Goal: Transaction & Acquisition: Purchase product/service

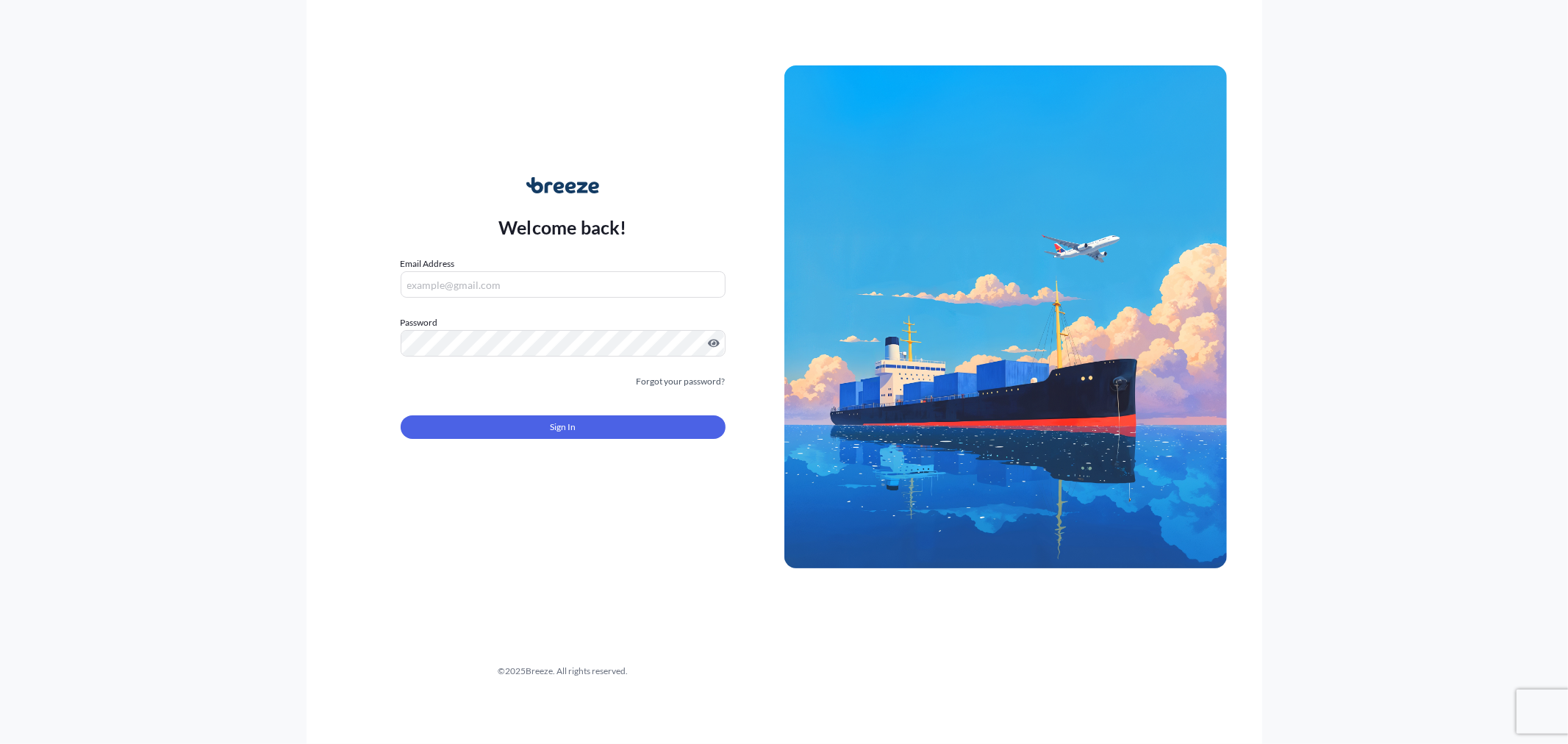
type input "[PERSON_NAME][EMAIL_ADDRESS][DOMAIN_NAME]"
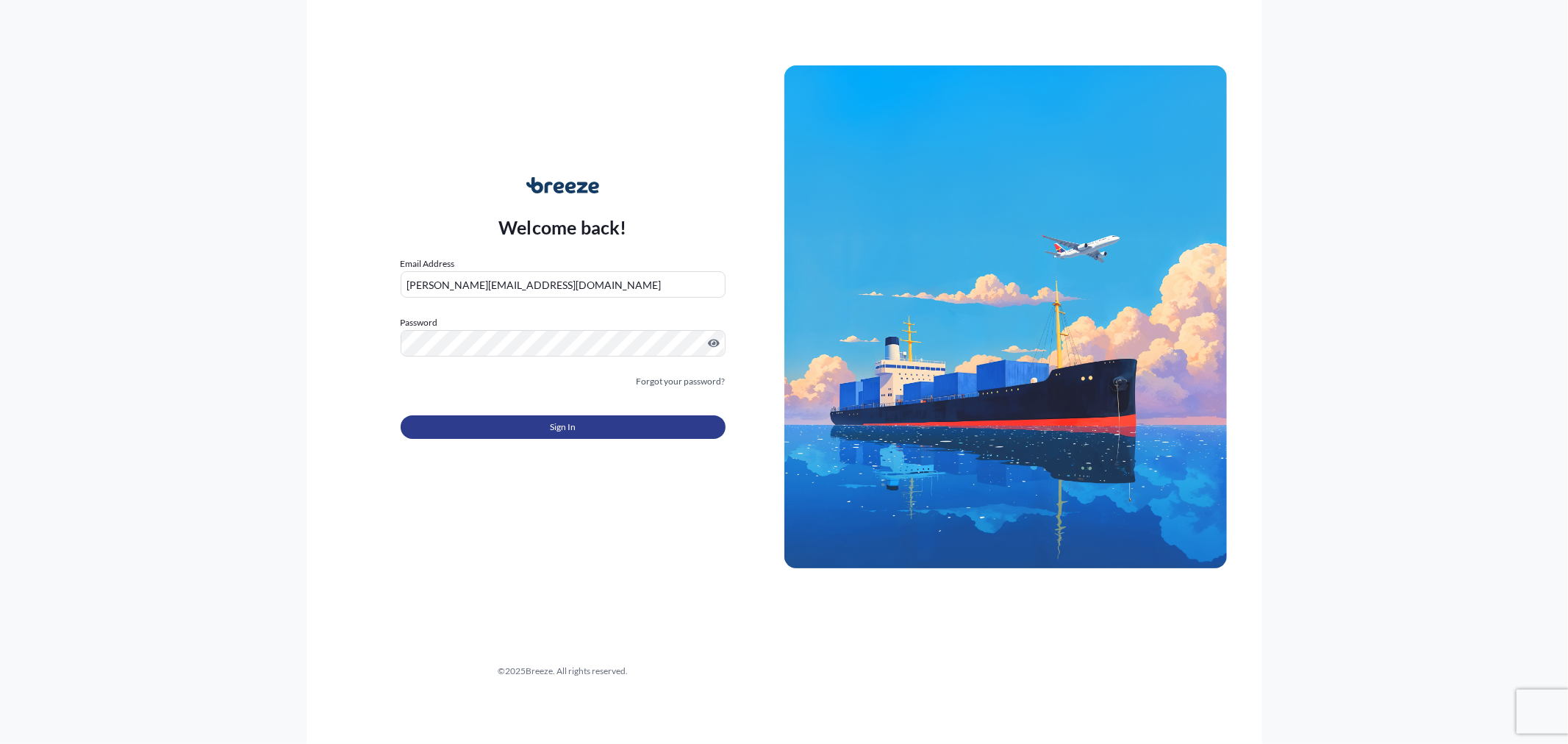
click at [530, 427] on button "Sign In" at bounding box center [562, 427] width 325 height 23
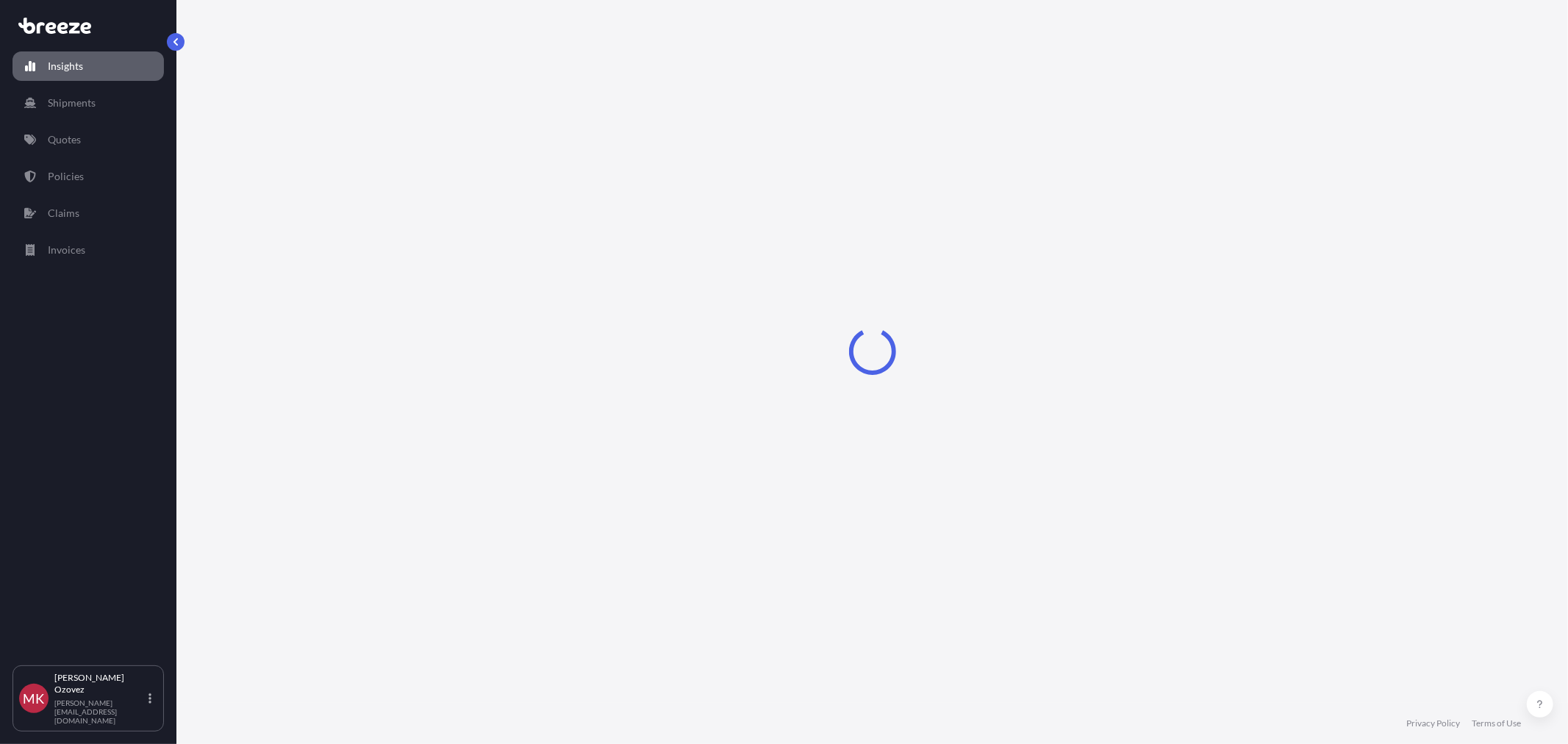
select select "2025"
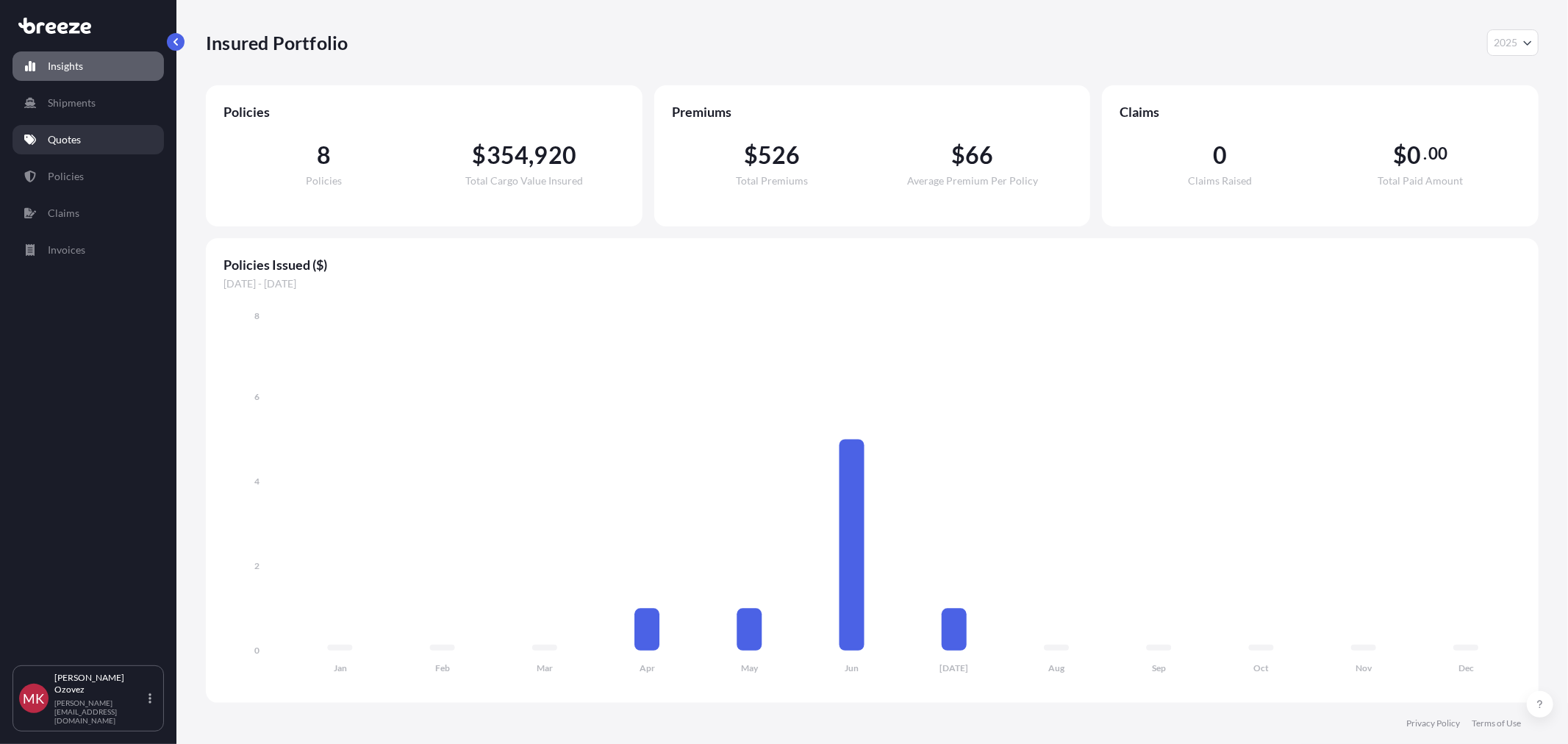
click at [81, 145] on p "Quotes" at bounding box center [64, 139] width 33 height 15
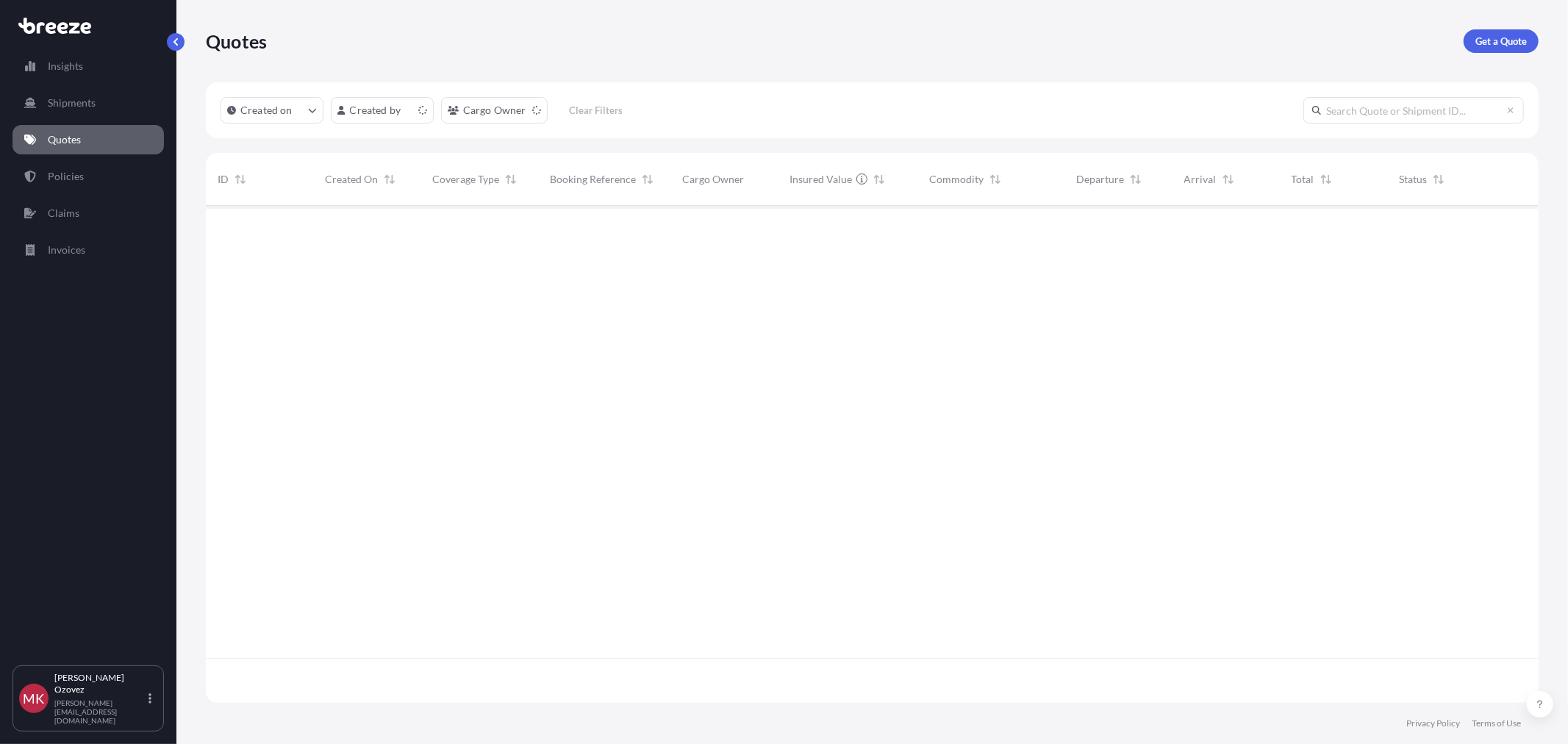
scroll to position [493, 1320]
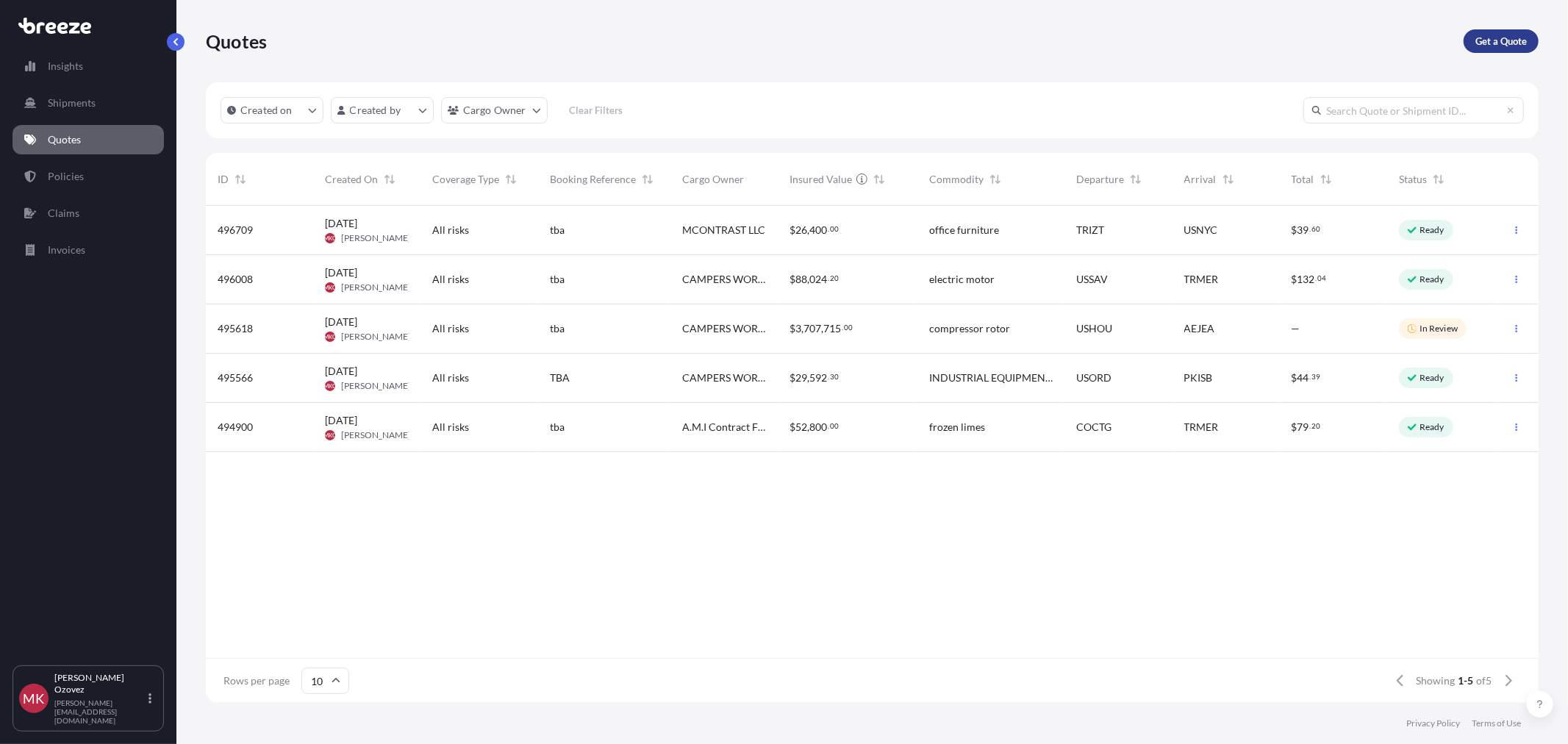
click at [1508, 40] on p "Get a Quote" at bounding box center [1501, 41] width 52 height 15
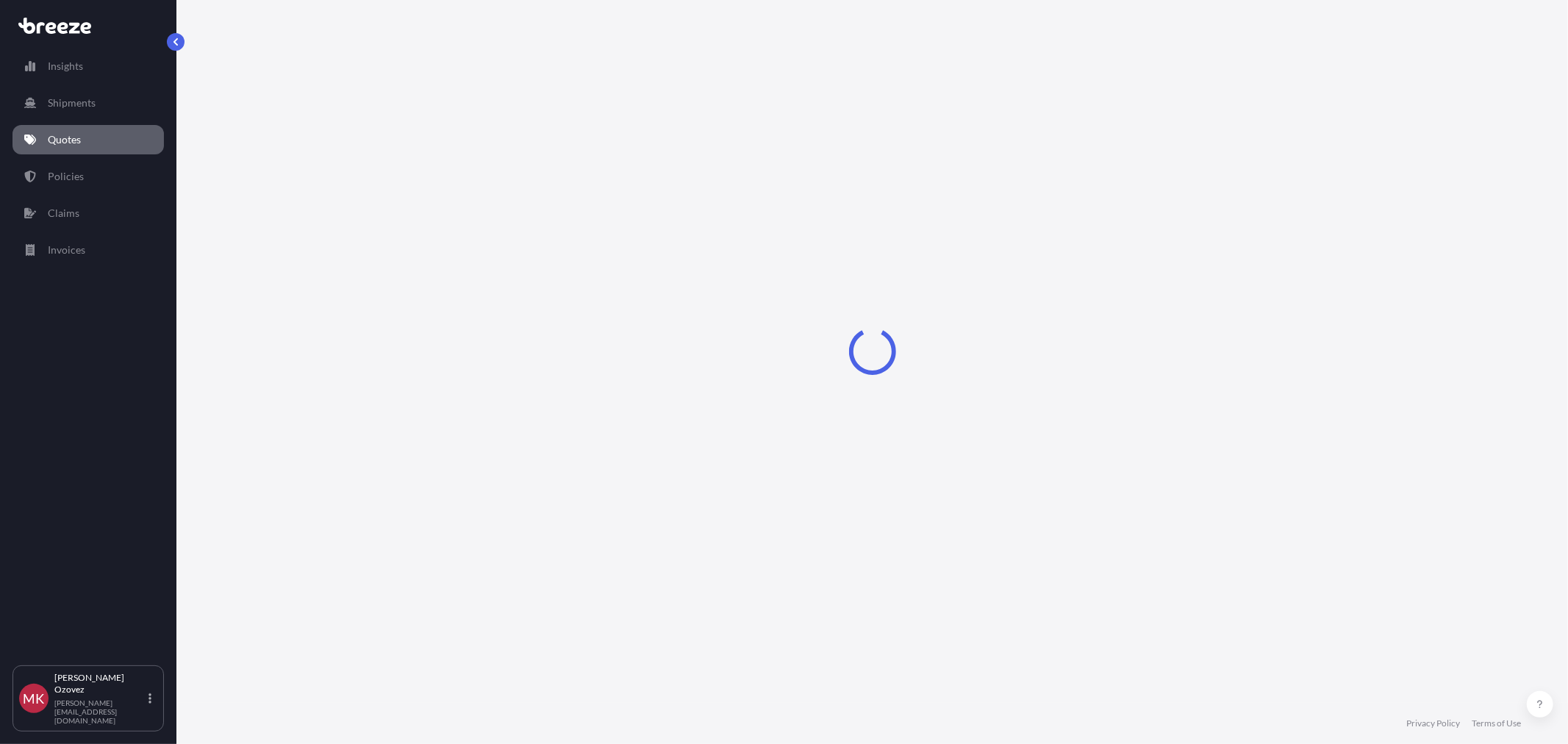
select select "Sea"
select select "1"
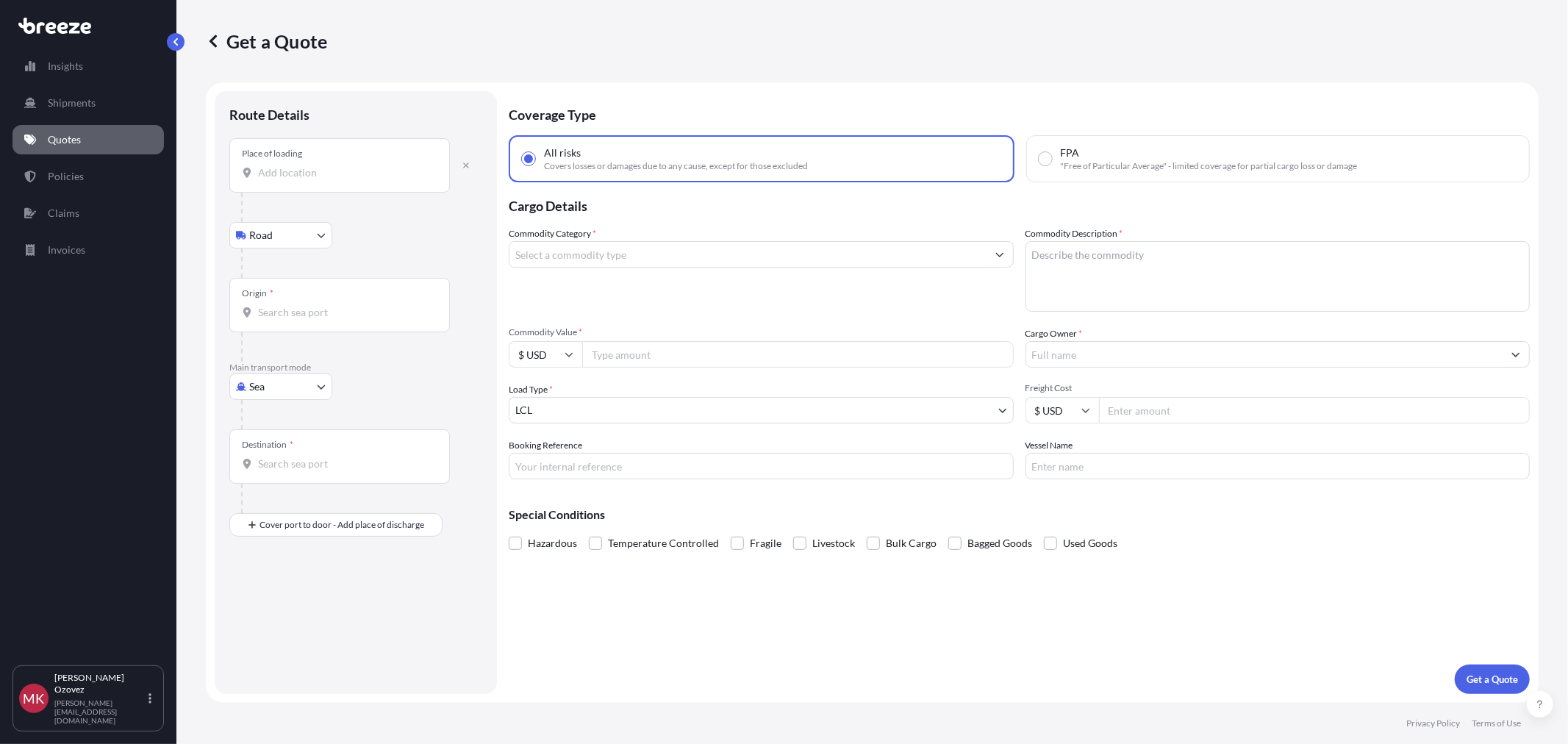
click at [288, 174] on input "Place of loading" at bounding box center [345, 173] width 173 height 15
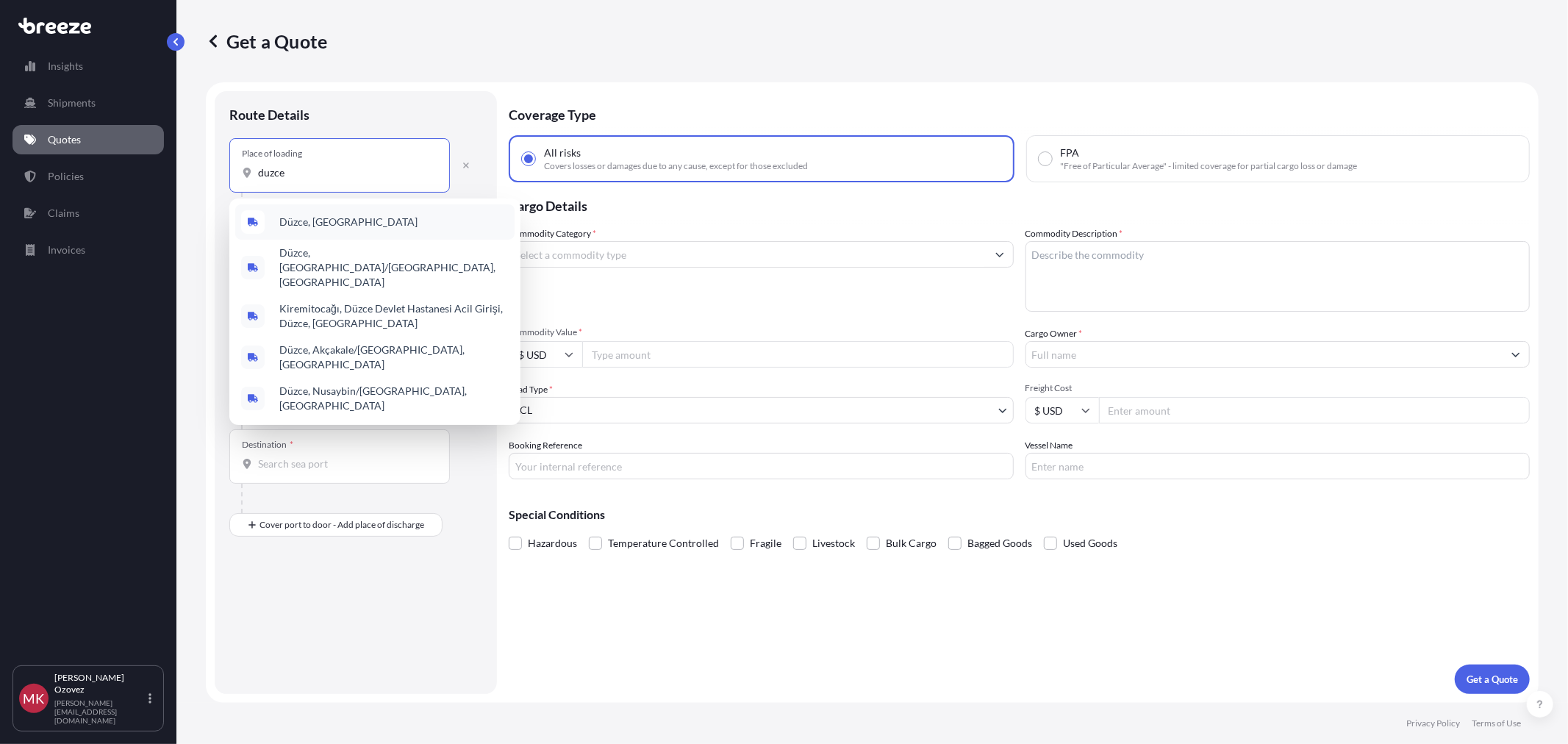
click at [304, 225] on span "Düzce, [GEOGRAPHIC_DATA]" at bounding box center [349, 221] width 138 height 15
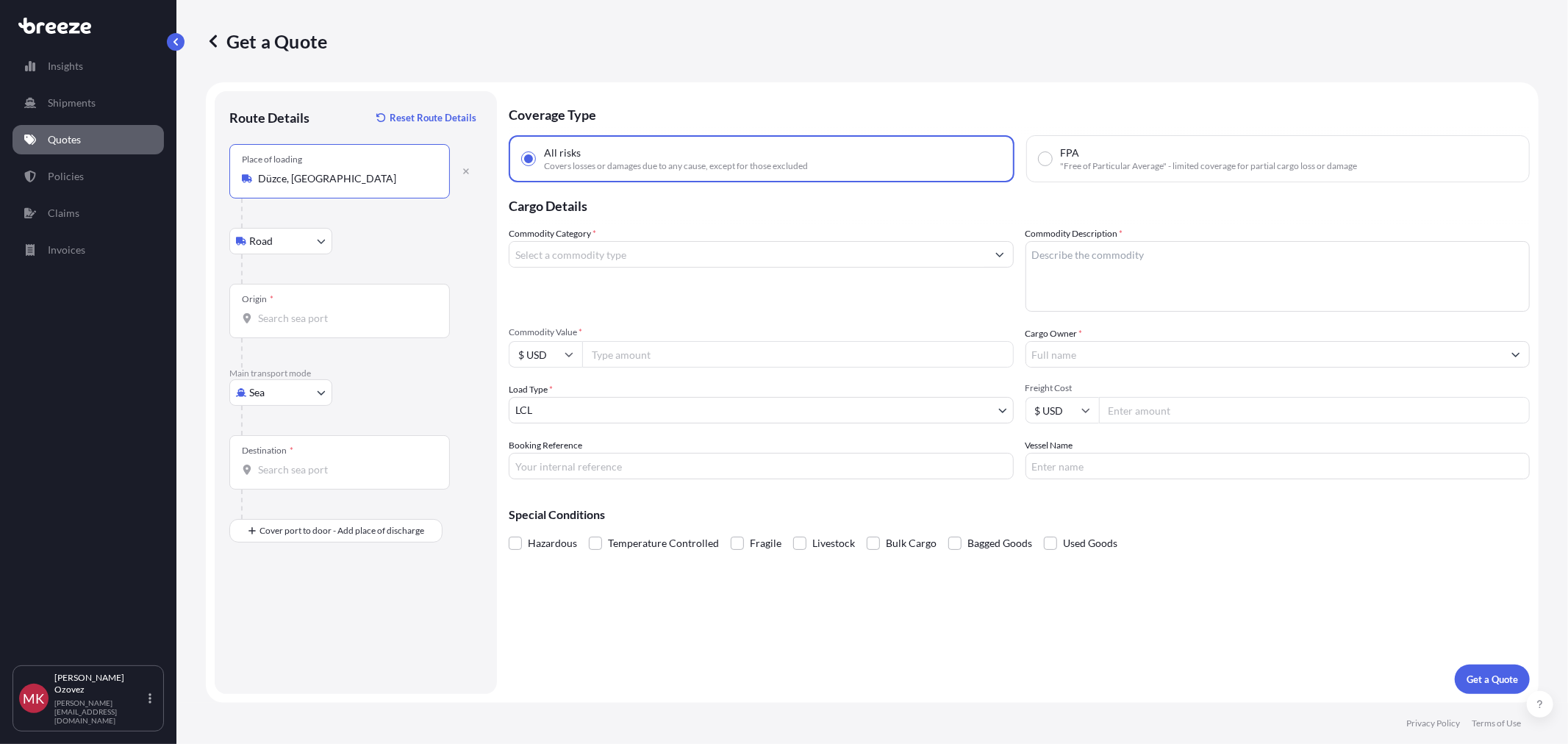
type input "Düzce, [GEOGRAPHIC_DATA]"
click at [268, 328] on div "Origin *" at bounding box center [339, 311] width 220 height 55
click at [268, 326] on input "Origin *" at bounding box center [345, 318] width 173 height 15
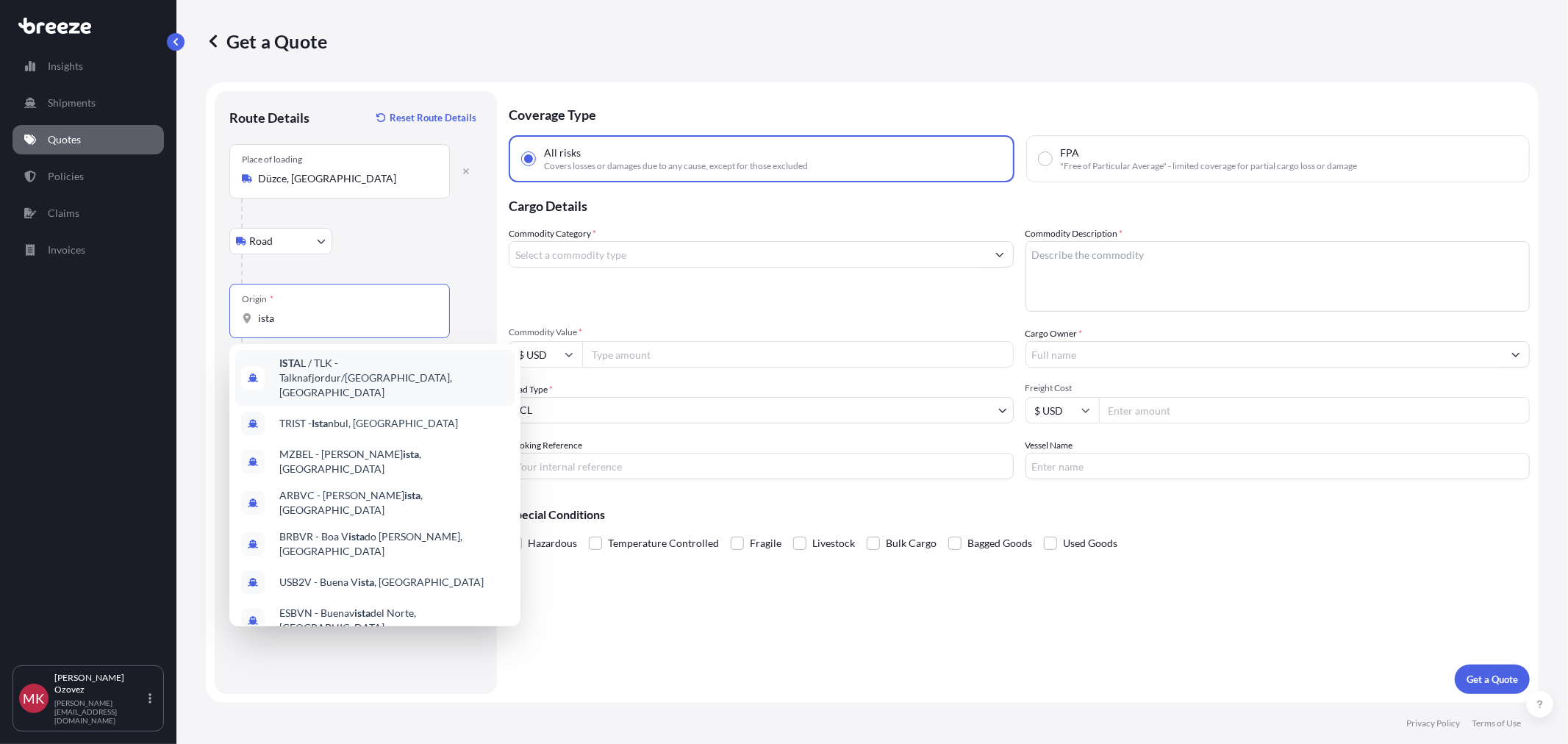
type input "ista"
click at [365, 254] on div "Road Road Rail" at bounding box center [356, 241] width 253 height 26
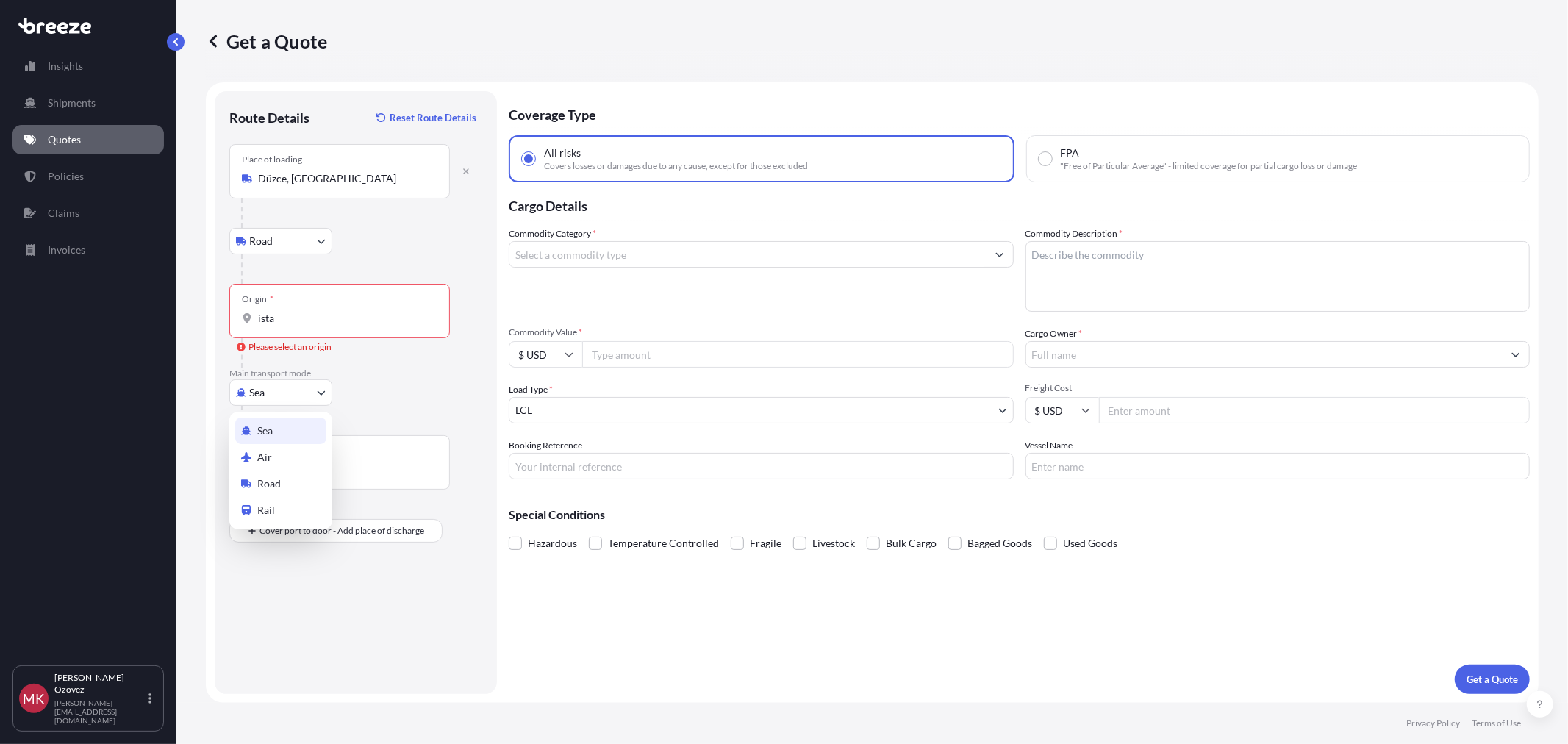
click at [281, 403] on body "0 options available. 10 options available. Insights Shipments Quotes Policies C…" at bounding box center [784, 372] width 1568 height 744
click at [265, 456] on span "Air" at bounding box center [264, 457] width 15 height 15
select select "Air"
click at [302, 326] on div "Origin *" at bounding box center [339, 311] width 220 height 55
click at [302, 326] on input "Origin *" at bounding box center [345, 318] width 173 height 15
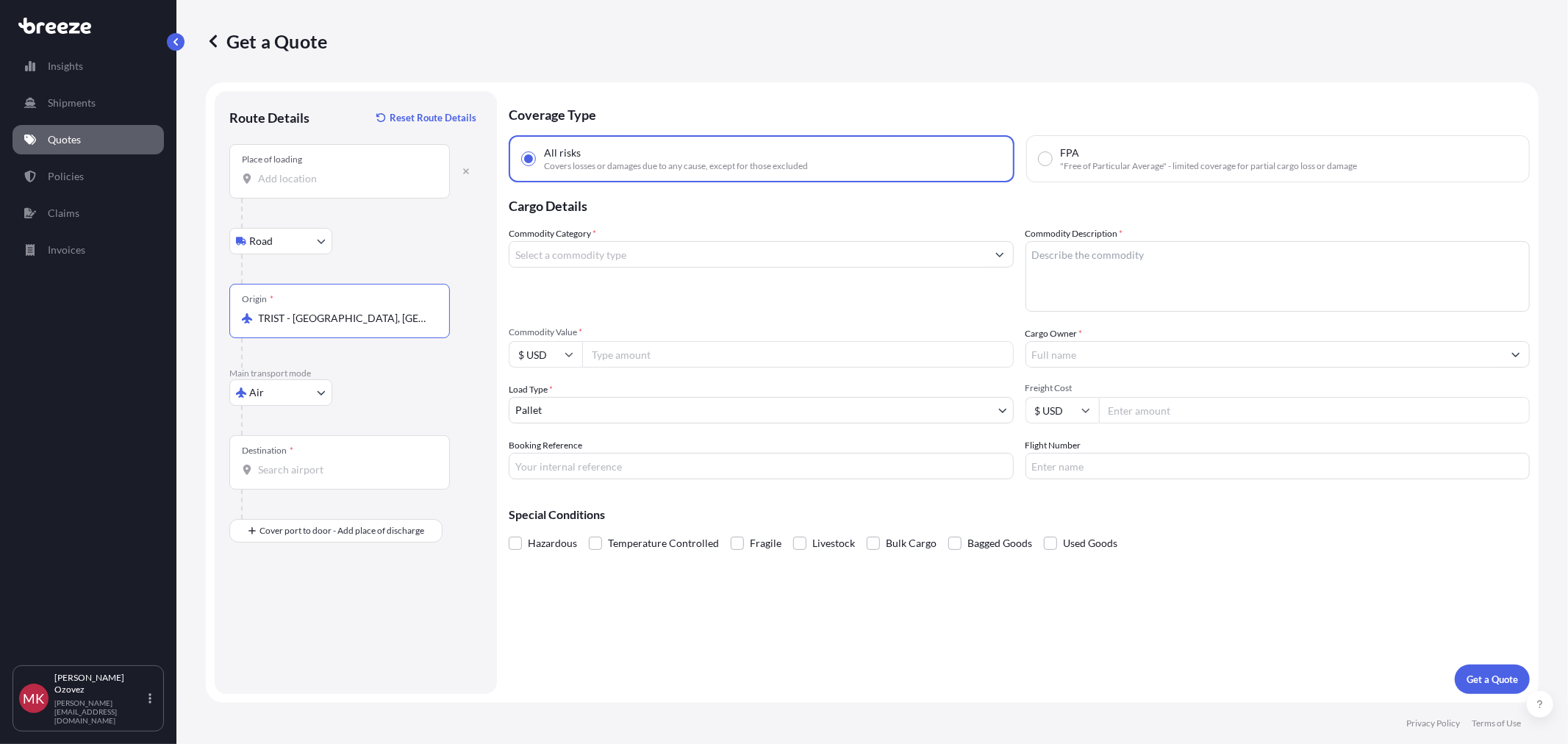
type input "TRIST - [GEOGRAPHIC_DATA], [GEOGRAPHIC_DATA]"
click at [276, 477] on input "Destination *" at bounding box center [345, 470] width 173 height 15
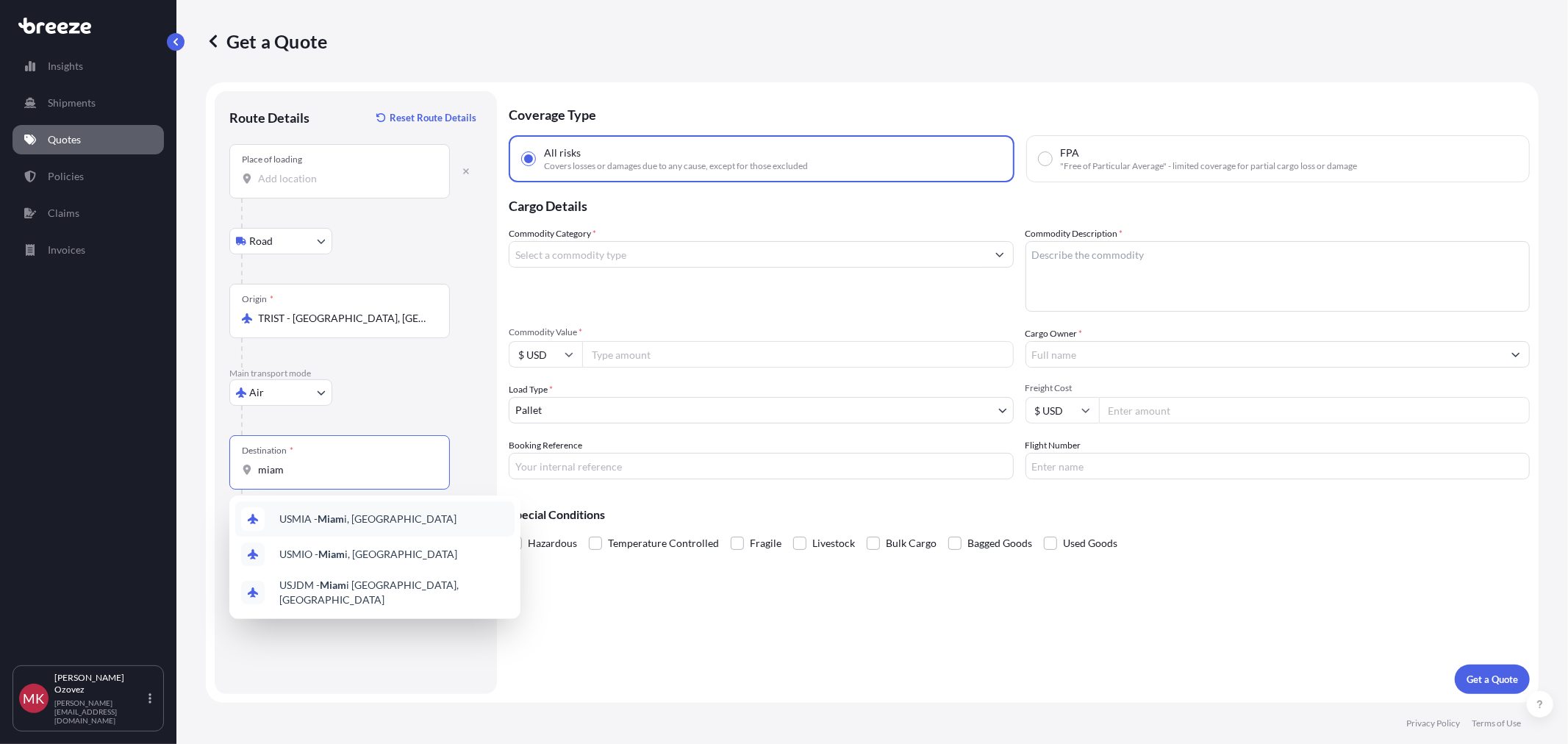
click at [314, 473] on input "miam" at bounding box center [345, 470] width 173 height 15
drag, startPoint x: 314, startPoint y: 473, endPoint x: 205, endPoint y: 459, distance: 109.9
click at [205, 459] on div "Get a Quote Route Details Reset Route Details Place of loading Road Road Rail O…" at bounding box center [872, 351] width 1392 height 703
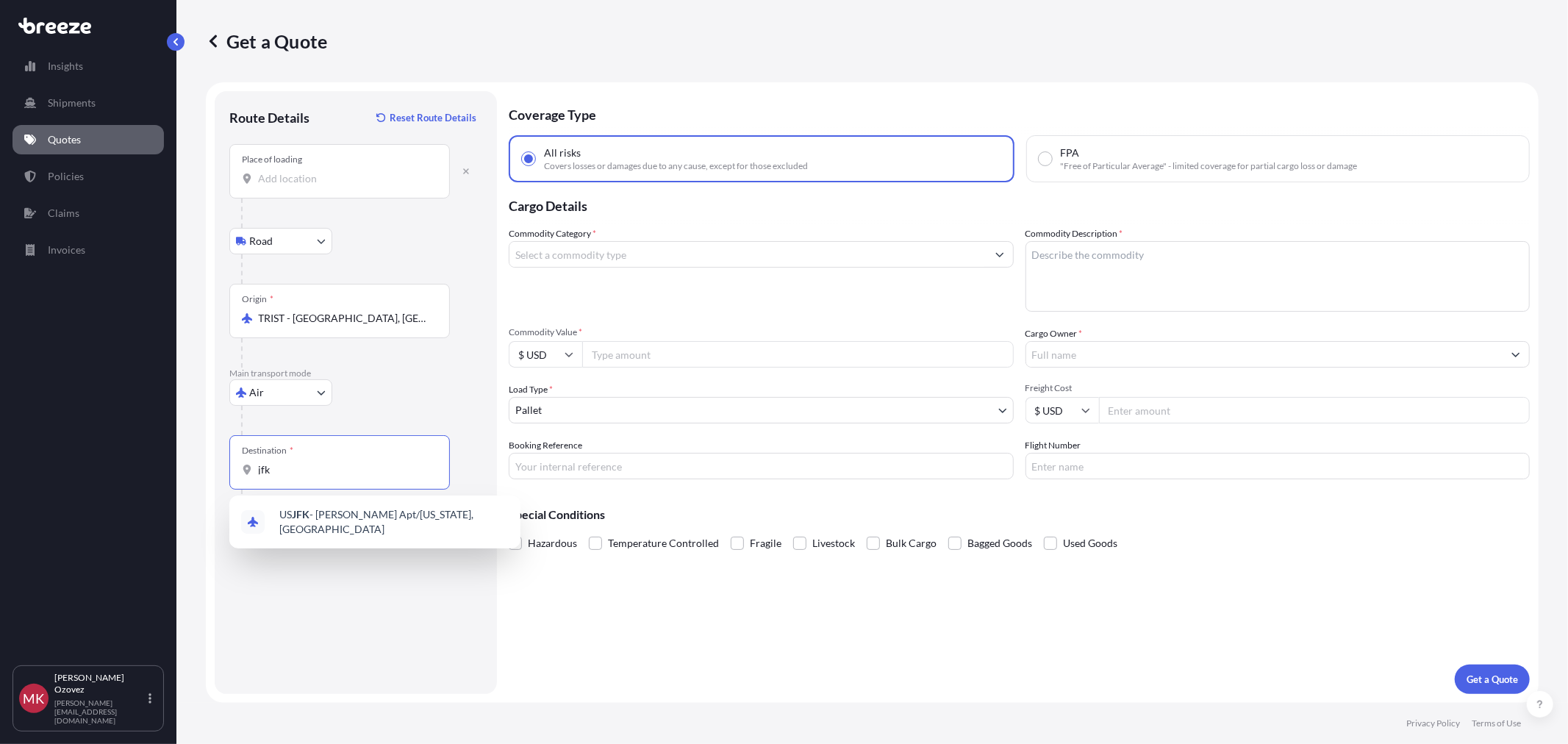
drag, startPoint x: 257, startPoint y: 476, endPoint x: 226, endPoint y: 472, distance: 31.3
click at [226, 473] on div "Route Details Reset Route Details Place of loading Road Road Rail Origin * TRIS…" at bounding box center [356, 393] width 283 height 604
click at [319, 520] on span "US IAD - Dulles Int Apt/[US_STATE], [GEOGRAPHIC_DATA]" at bounding box center [394, 523] width 229 height 29
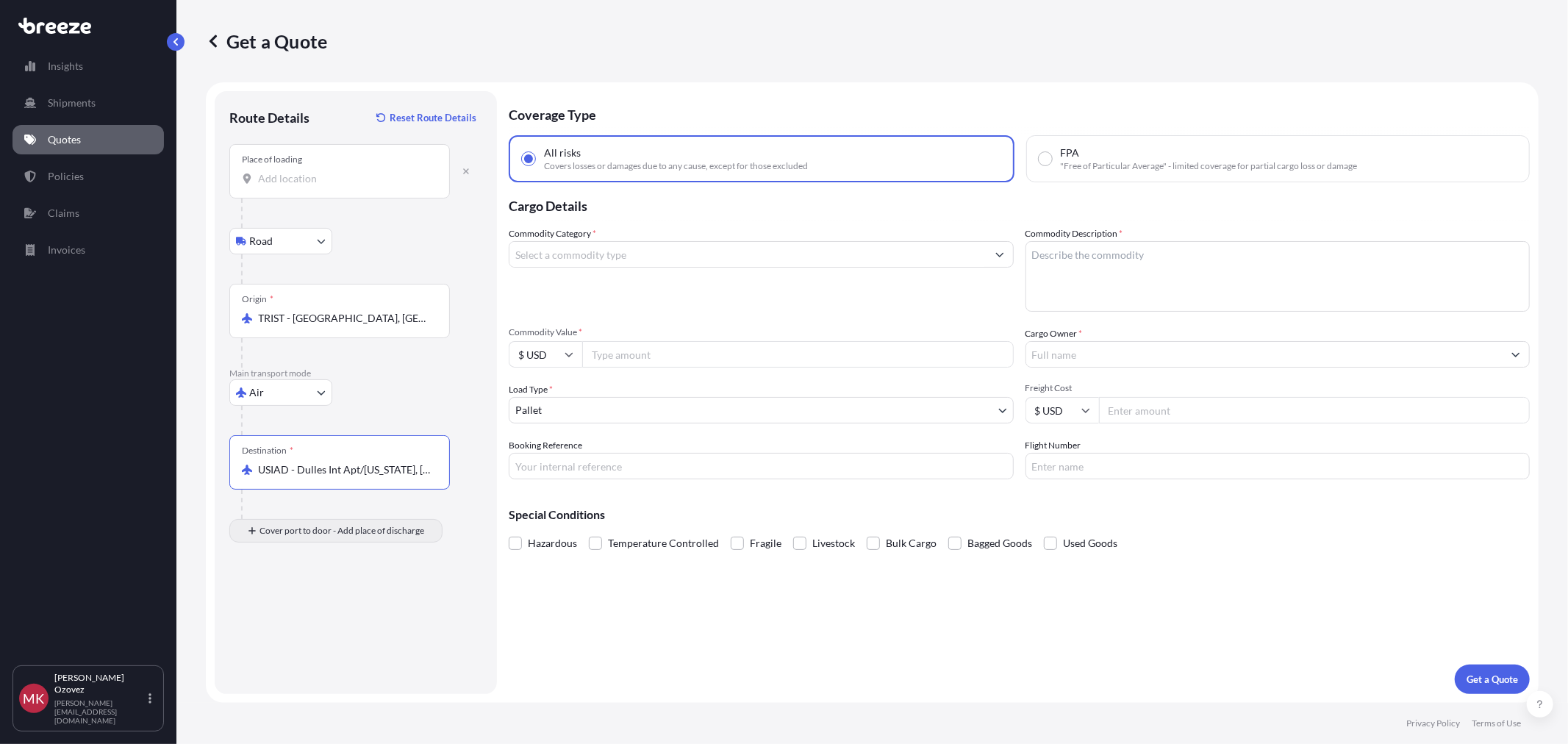
type input "USIAD - Dulles Int Apt/[US_STATE], [GEOGRAPHIC_DATA]"
click at [304, 616] on input "Place of Discharge" at bounding box center [345, 609] width 173 height 15
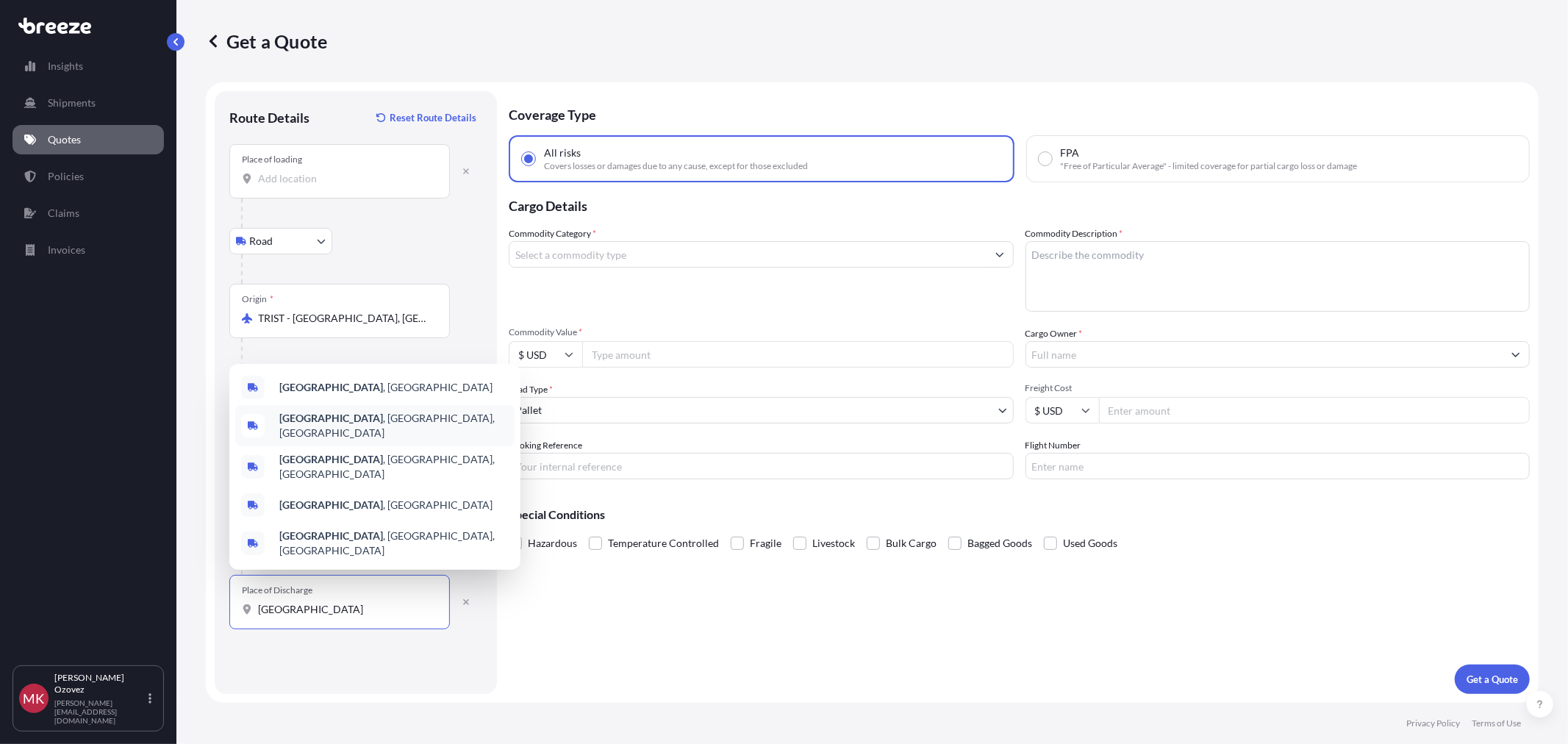
click at [343, 436] on span "[GEOGRAPHIC_DATA] , [GEOGRAPHIC_DATA], [GEOGRAPHIC_DATA]" at bounding box center [394, 426] width 229 height 29
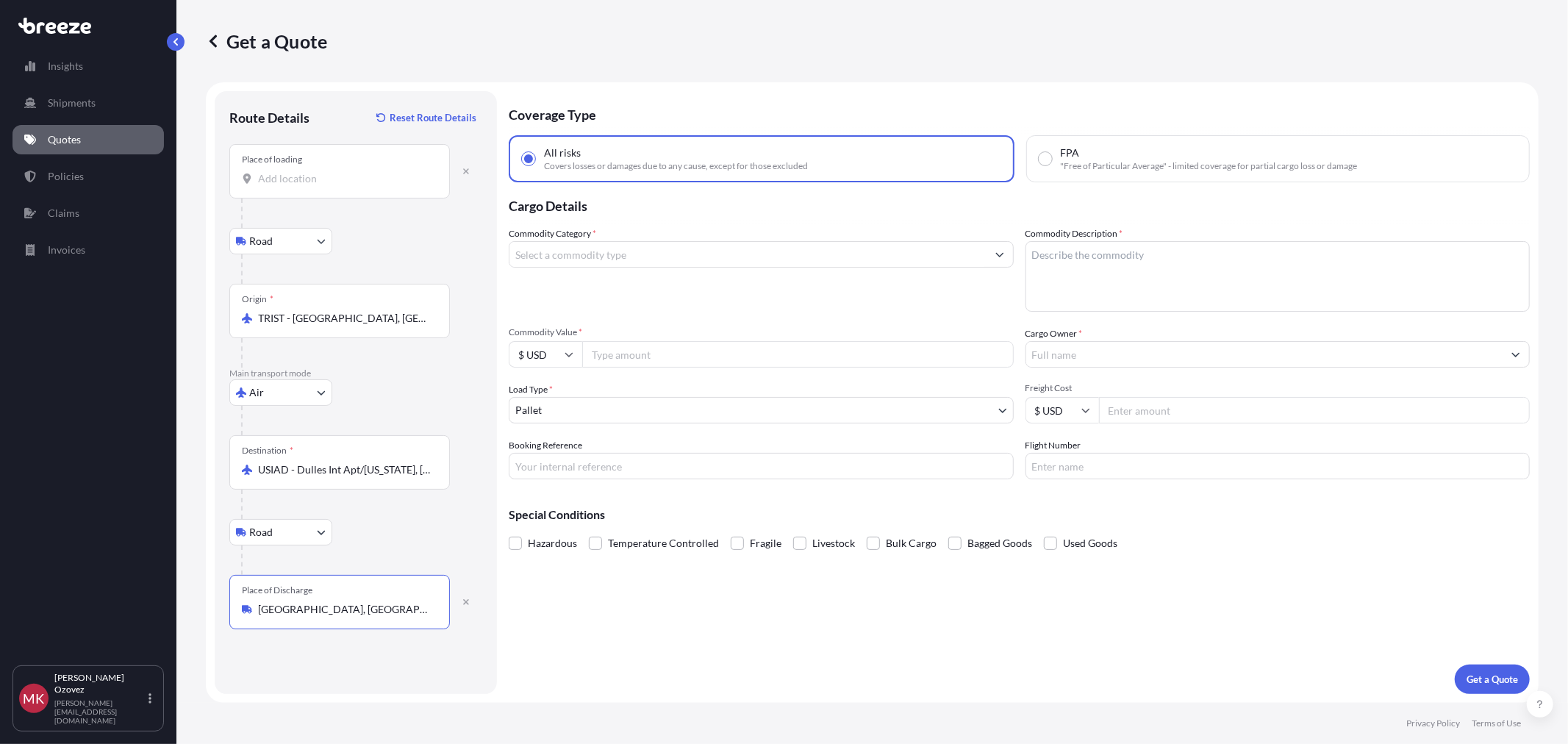
type input "[GEOGRAPHIC_DATA], [GEOGRAPHIC_DATA], [GEOGRAPHIC_DATA]"
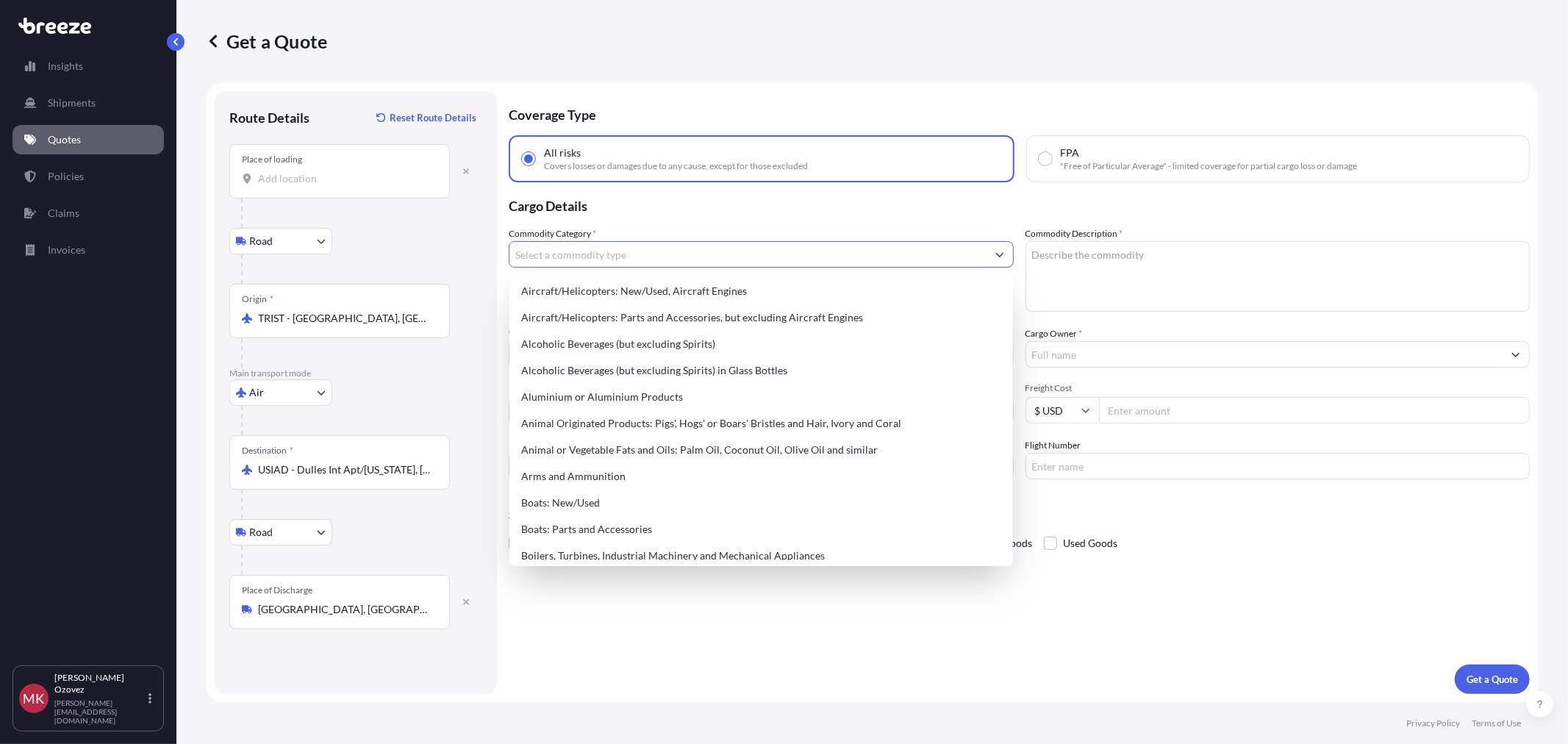
click at [555, 253] on input "Commodity Category *" at bounding box center [748, 254] width 478 height 26
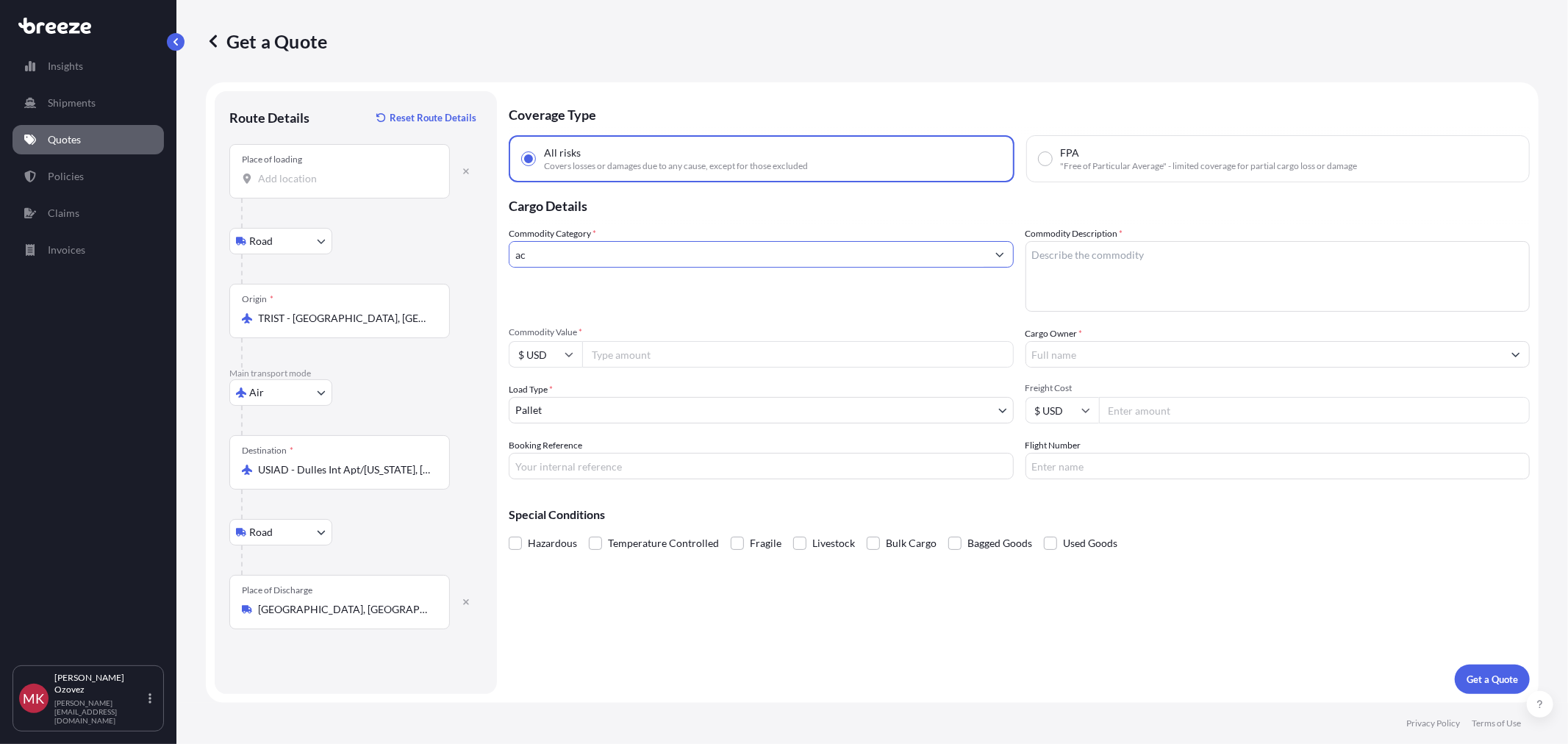
type input "a"
type input "p"
type input "0"
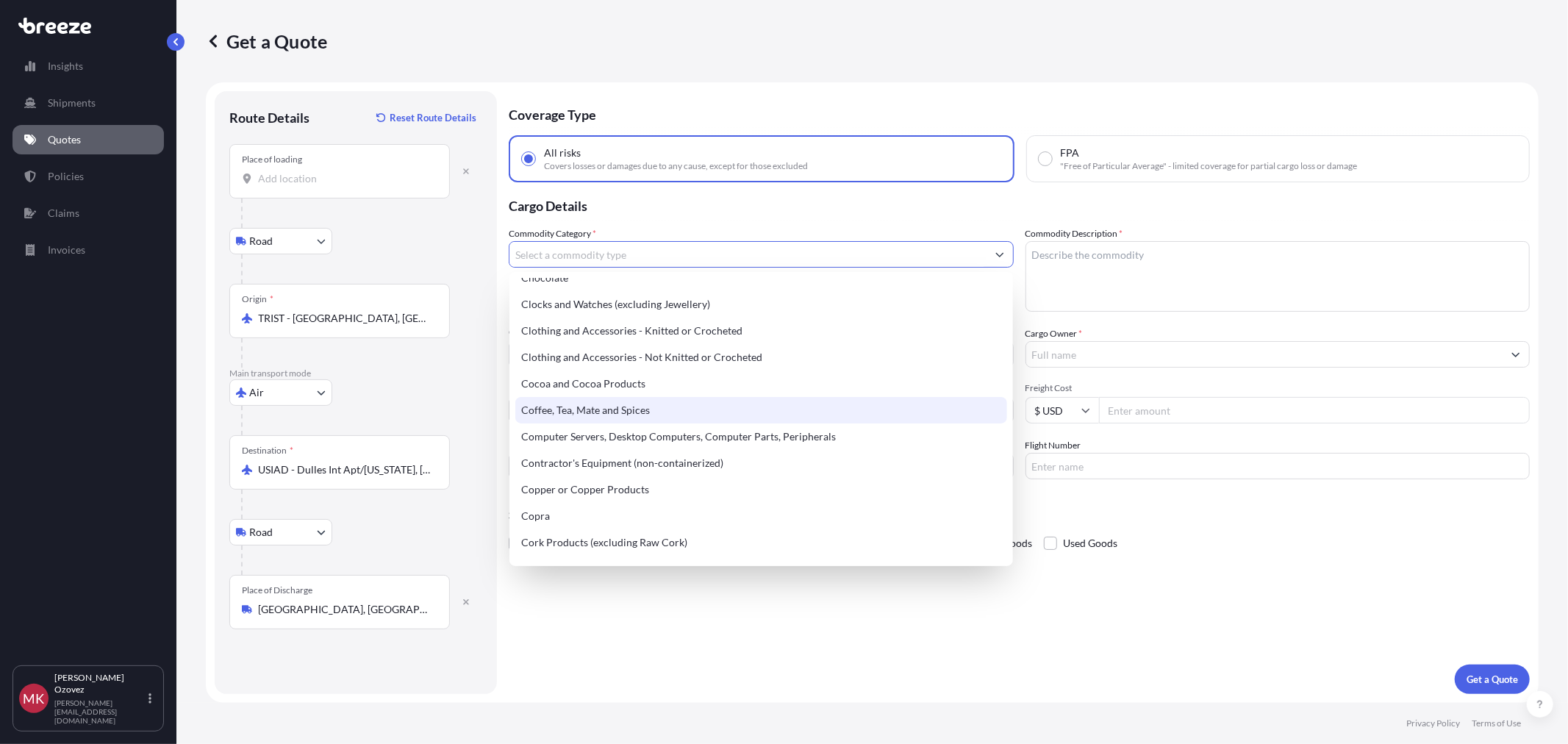
scroll to position [571, 0]
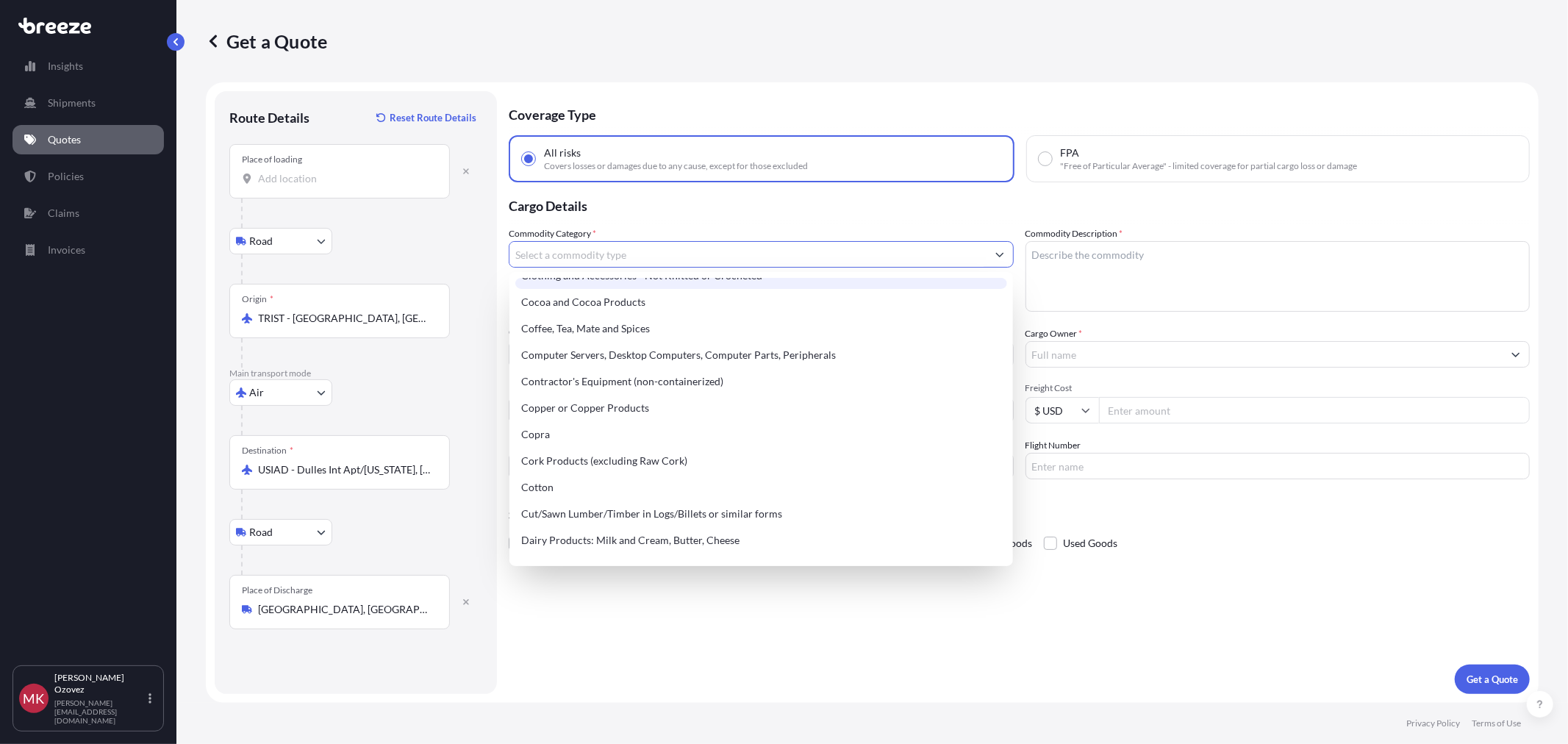
click at [613, 256] on input "Commodity Category *" at bounding box center [748, 254] width 478 height 26
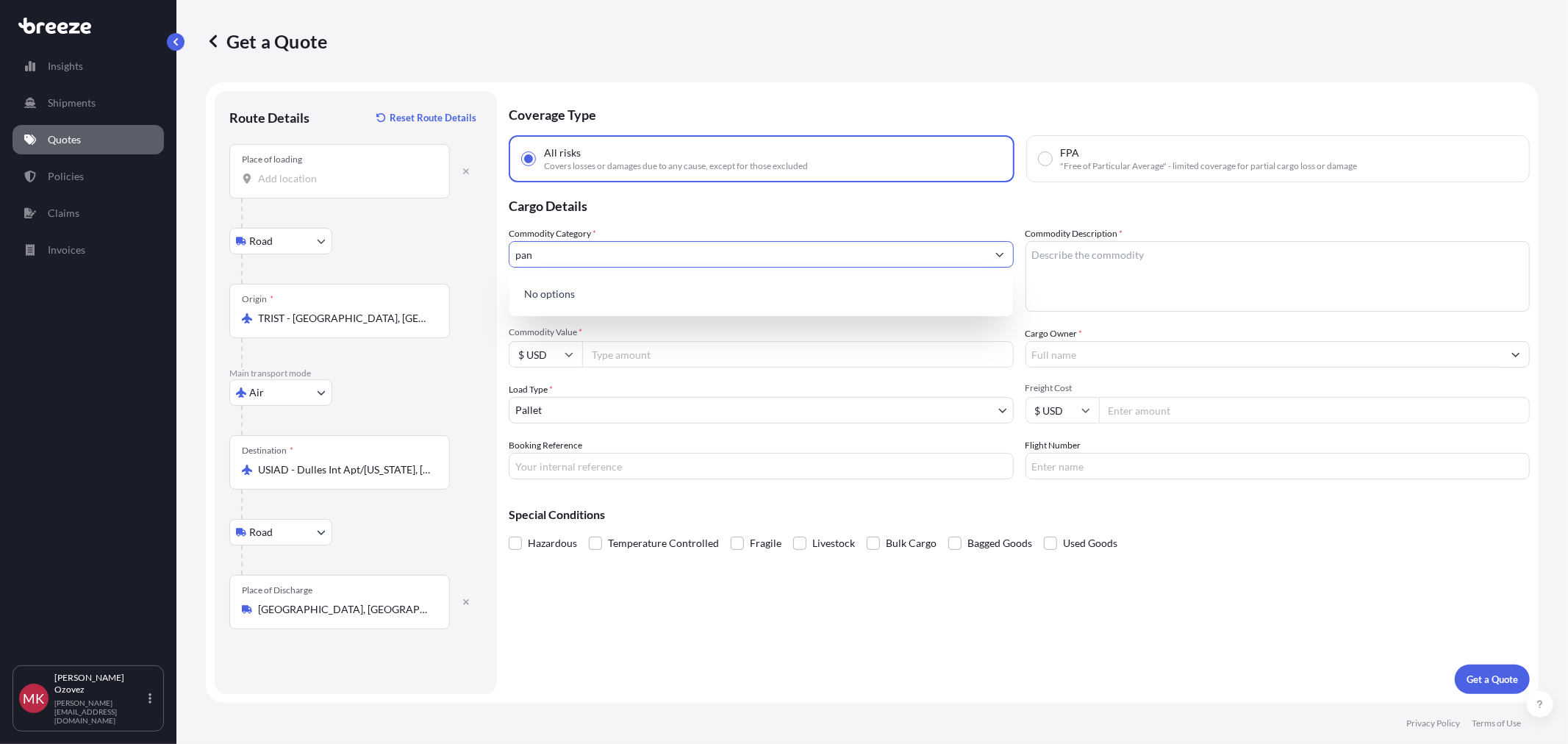
scroll to position [0, 0]
type input "p"
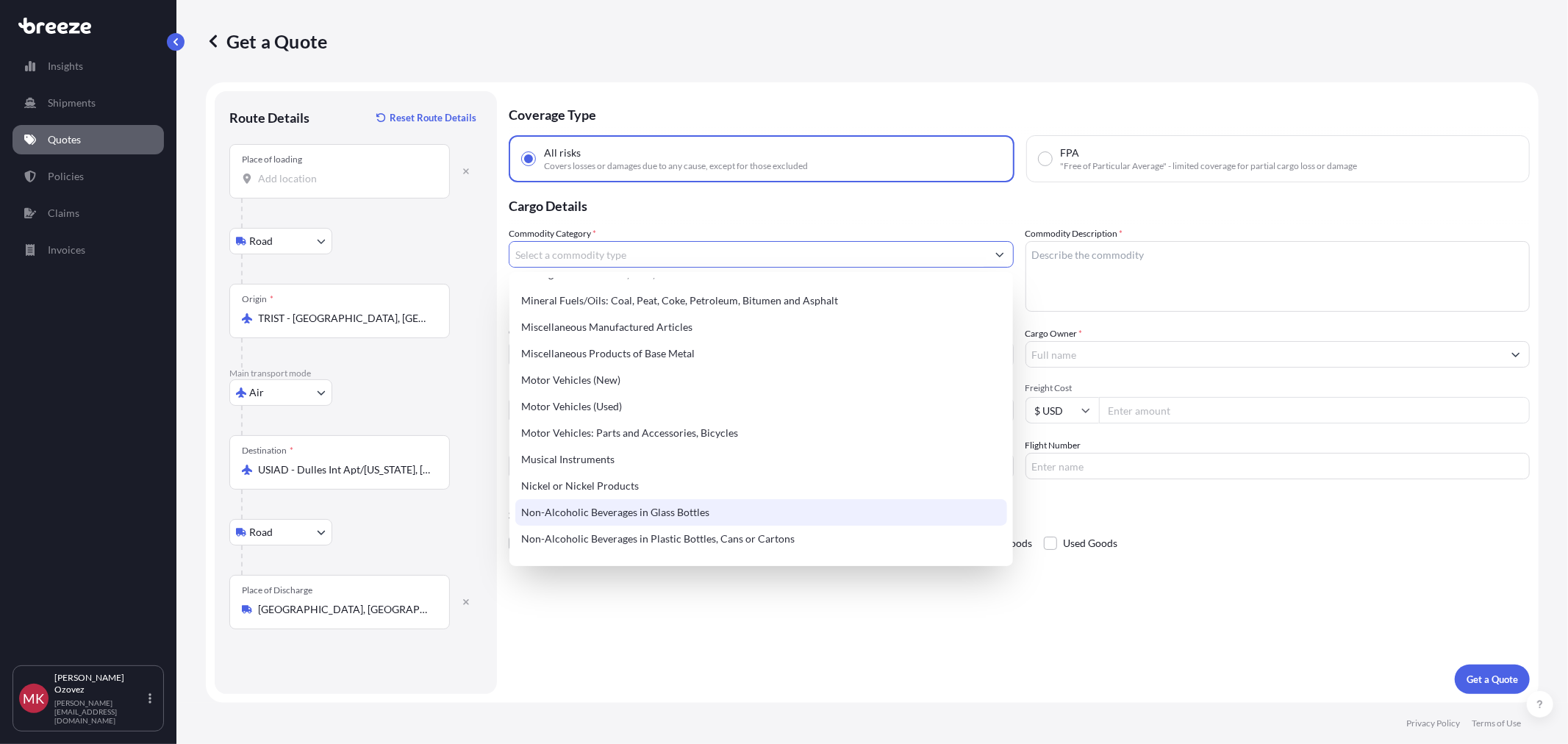
scroll to position [2001, 0]
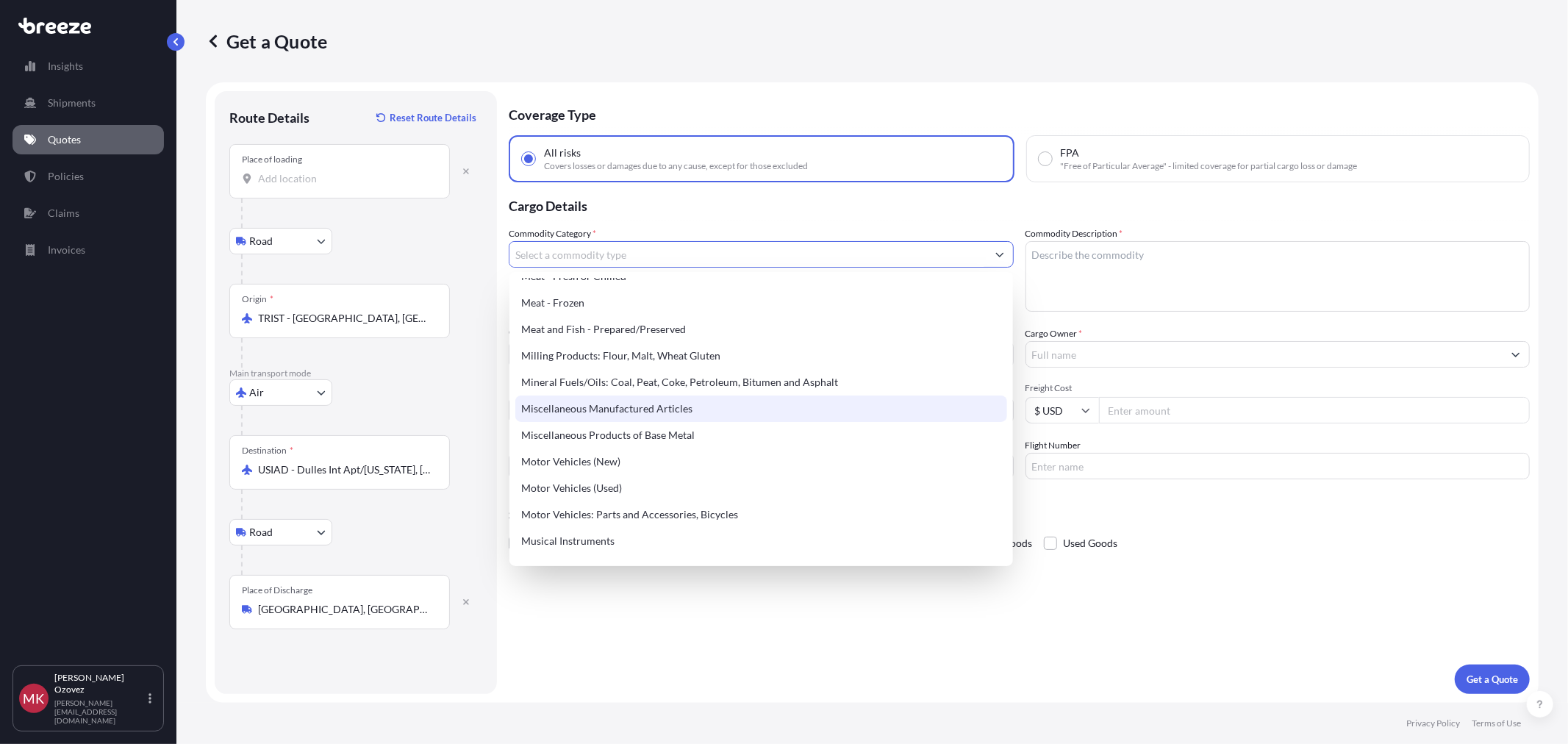
click at [636, 399] on div "Miscellaneous Manufactured Articles" at bounding box center [761, 409] width 491 height 26
type input "Miscellaneous Manufactured Articles"
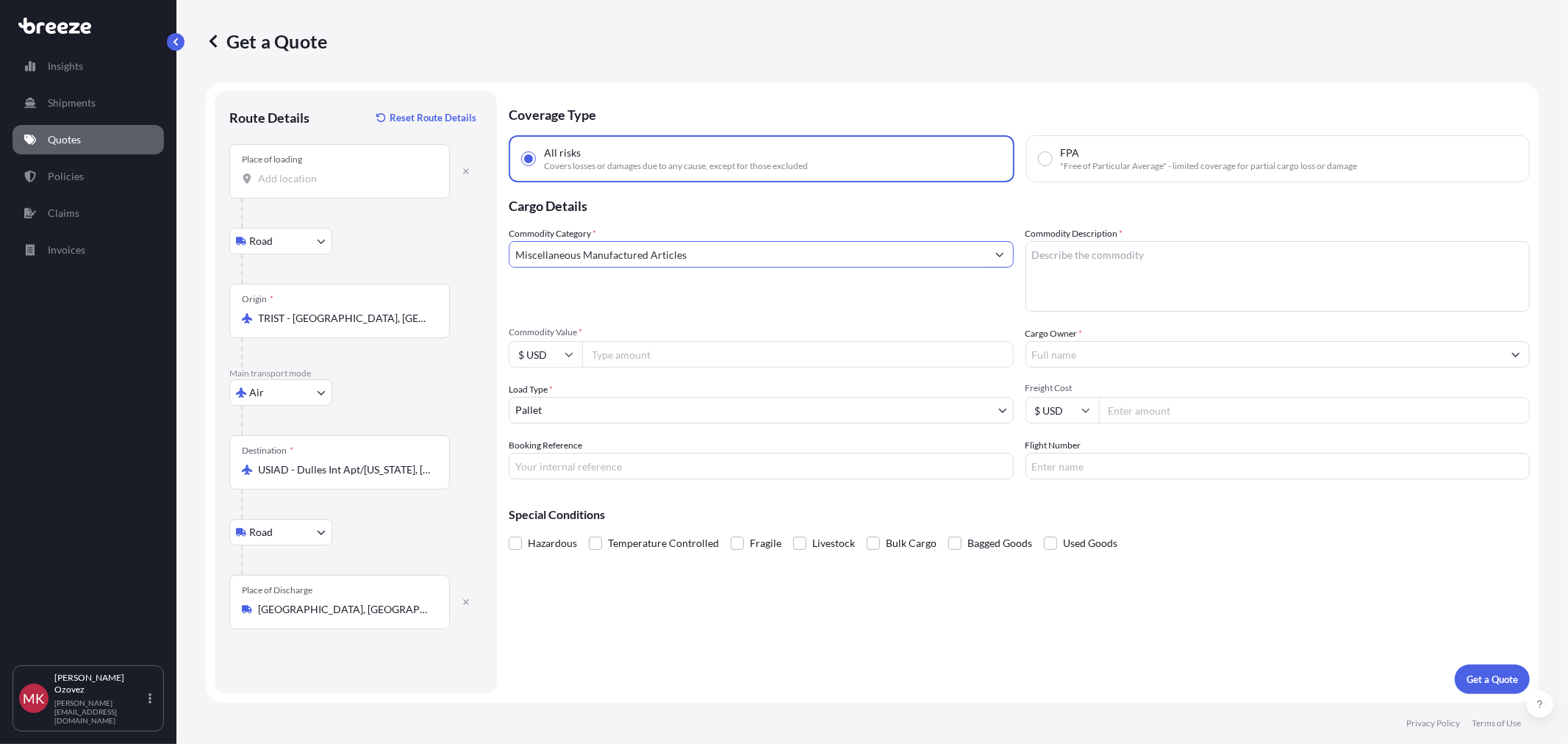
click at [1063, 274] on textarea "Commodity Description *" at bounding box center [1278, 276] width 505 height 70
type textarea "a"
type textarea "ACOUSTIC PANELS"
click at [708, 355] on input "Commodity Value *" at bounding box center [798, 354] width 432 height 26
type input "3059"
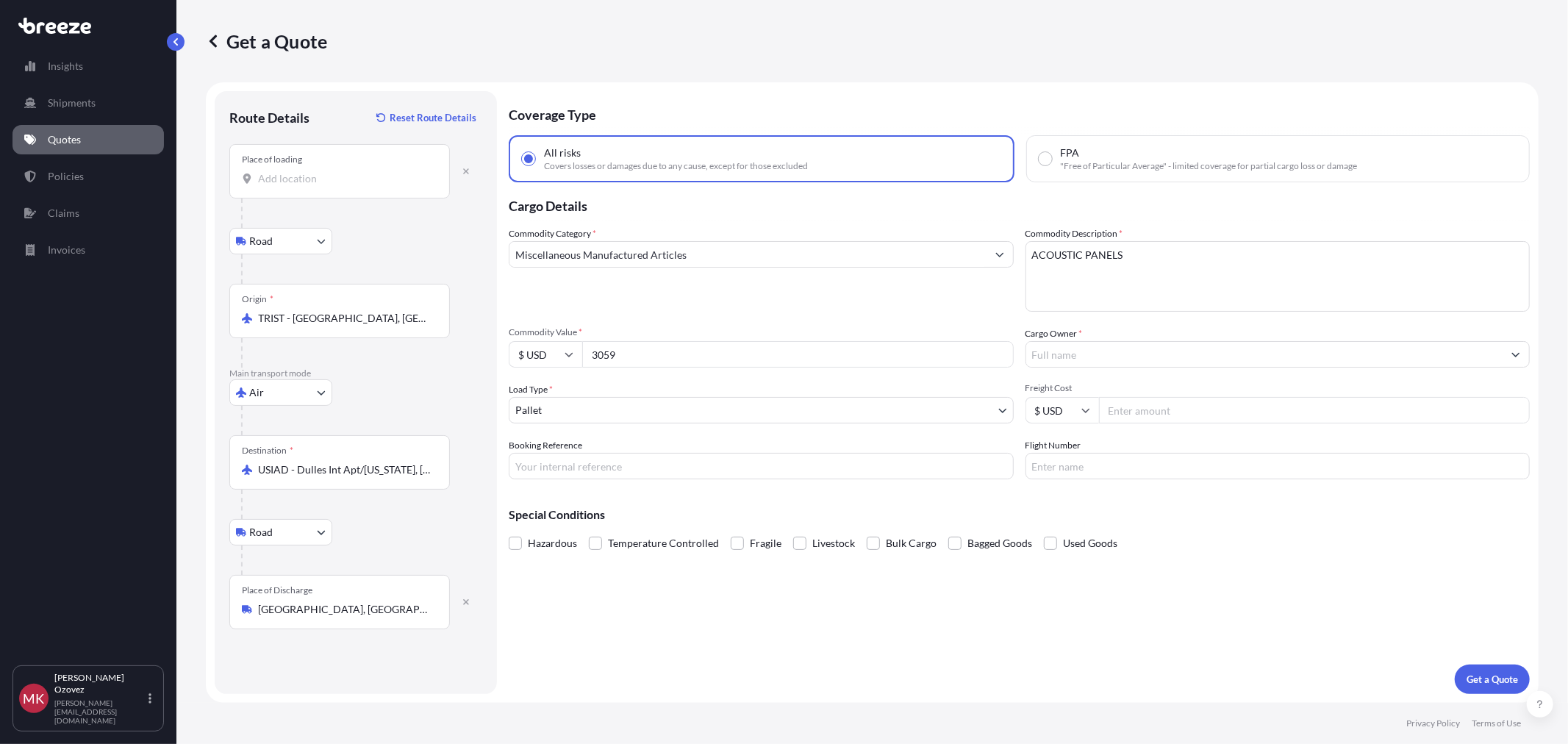
click at [562, 353] on input "$ USD" at bounding box center [545, 354] width 73 height 26
click at [544, 401] on div "€ EUR" at bounding box center [545, 393] width 61 height 28
type input "€ EUR"
click at [1127, 355] on input "Cargo Owner *" at bounding box center [1265, 354] width 478 height 26
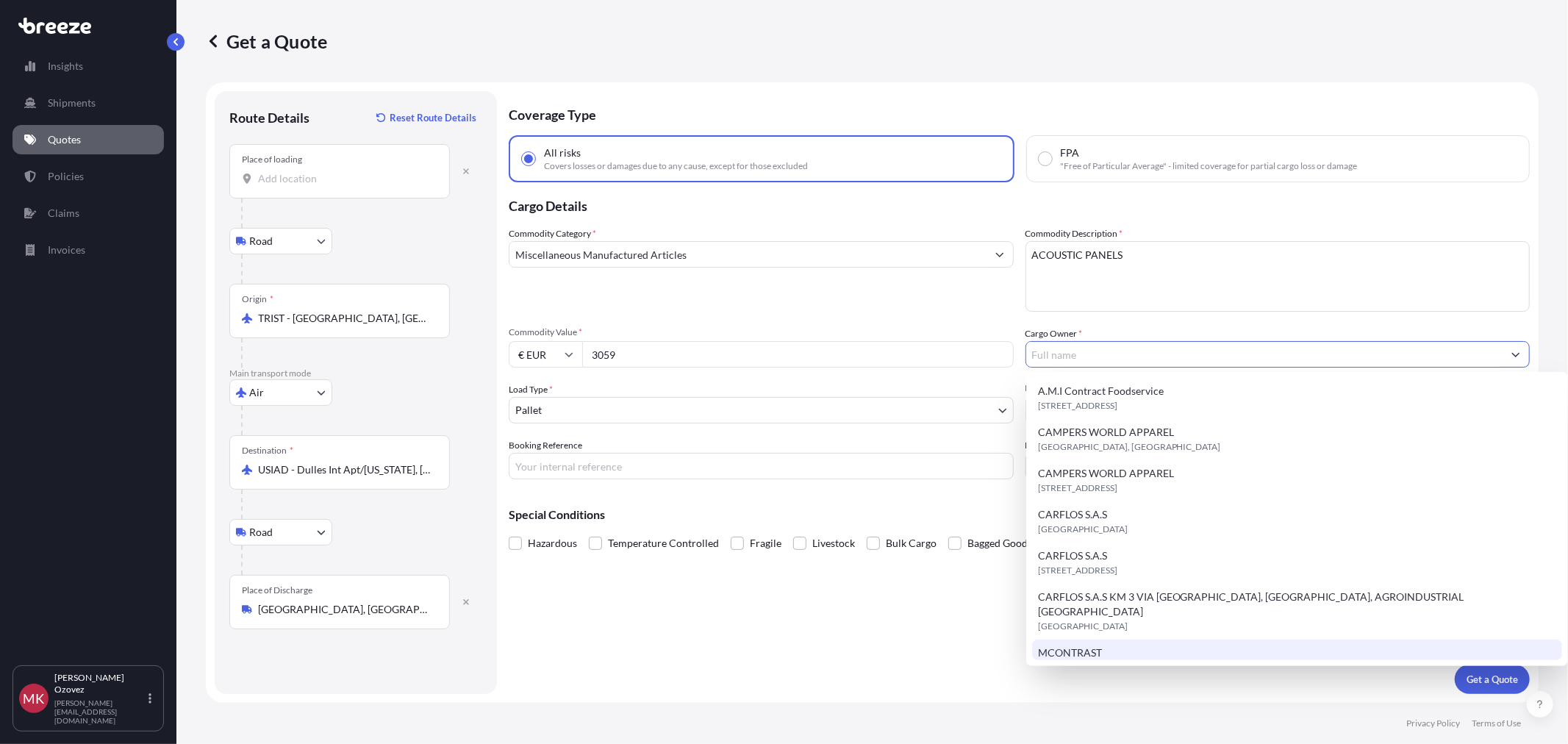
scroll to position [163, 0]
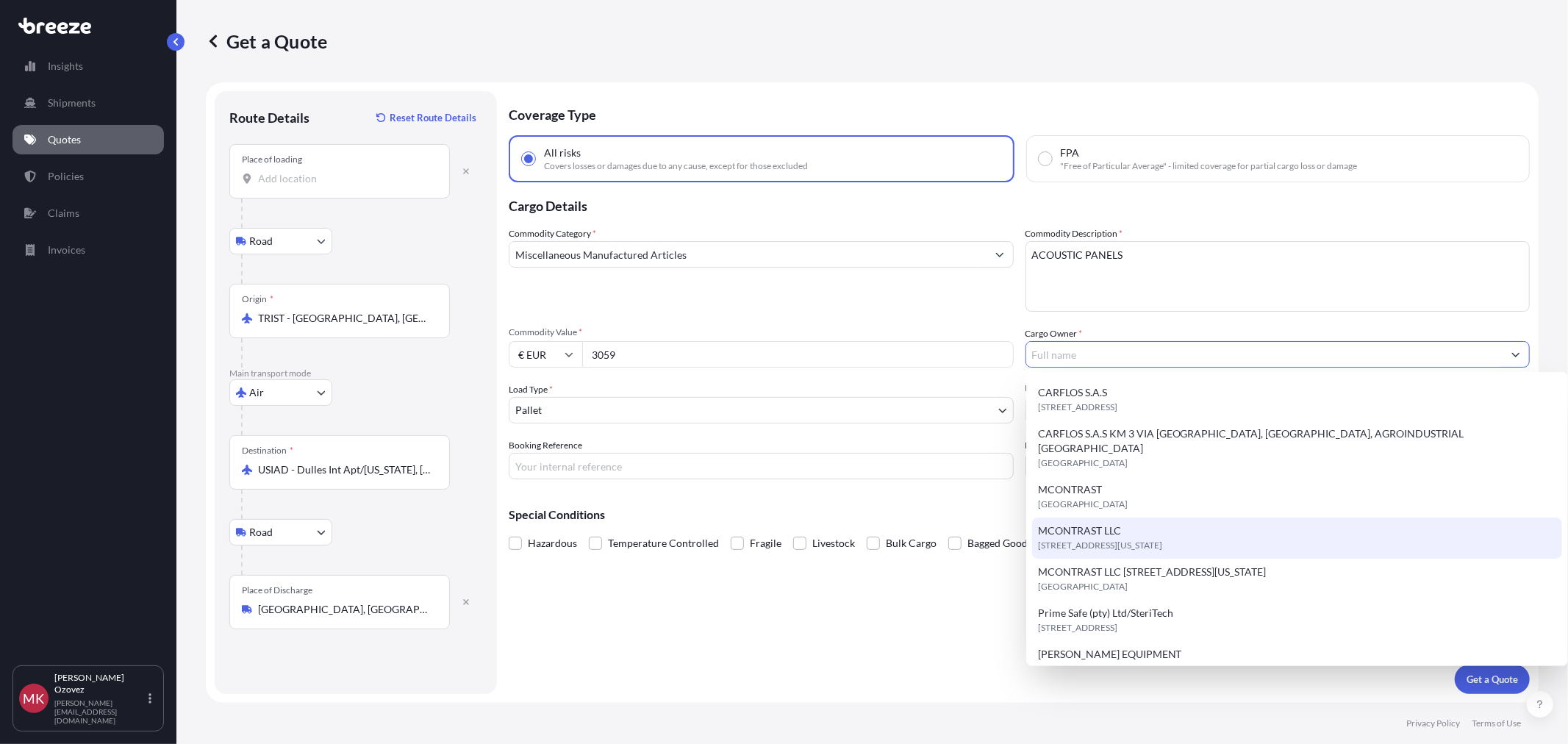
click at [1156, 538] on span "[STREET_ADDRESS][US_STATE]" at bounding box center [1099, 545] width 124 height 15
type input "MCONTRAST LLC"
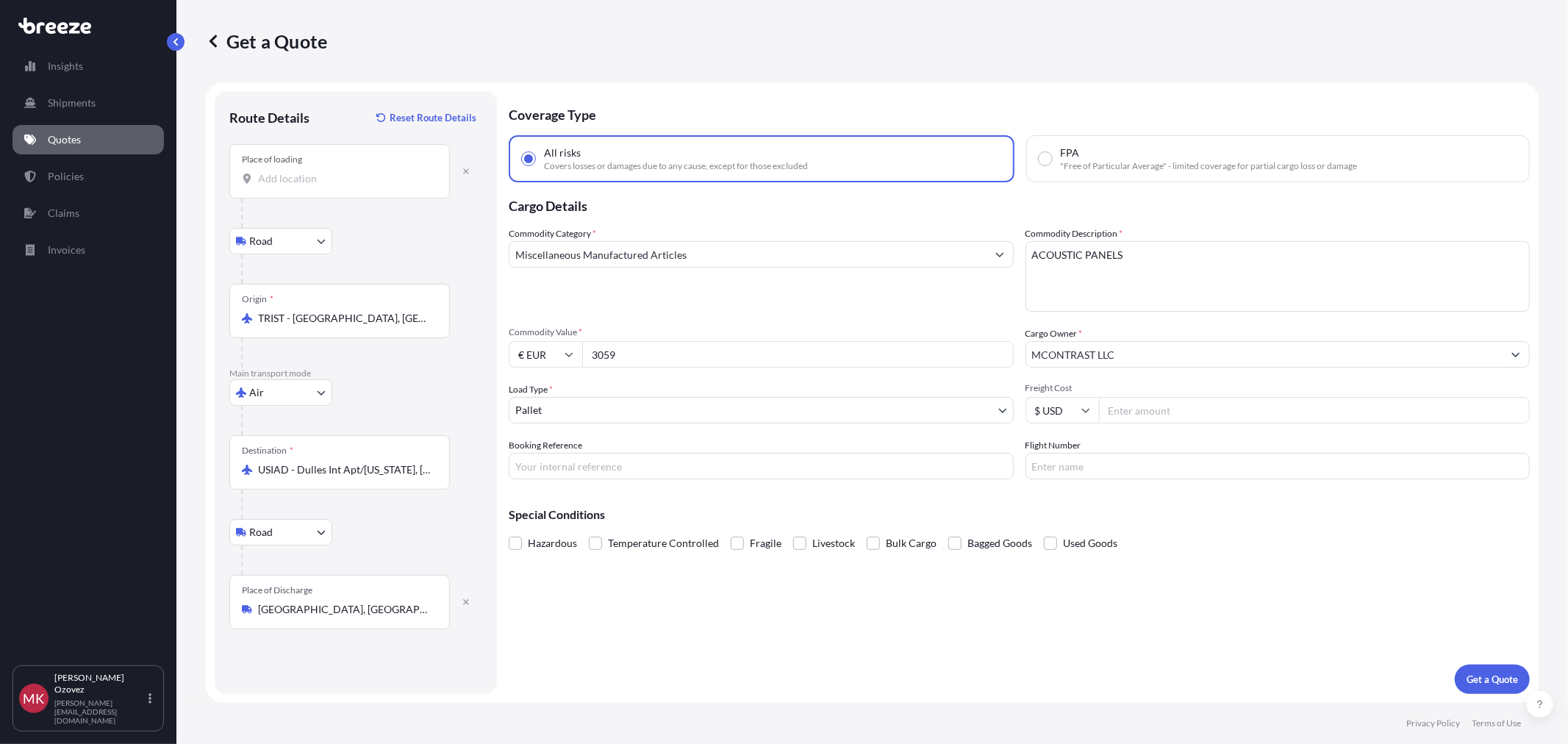
click at [1128, 406] on input "Freight Cost" at bounding box center [1315, 410] width 432 height 26
click at [1122, 471] on input "Flight Number" at bounding box center [1278, 466] width 505 height 26
paste input "AT-911"
type input "AT911"
click at [867, 466] on input "Booking Reference" at bounding box center [761, 466] width 505 height 26
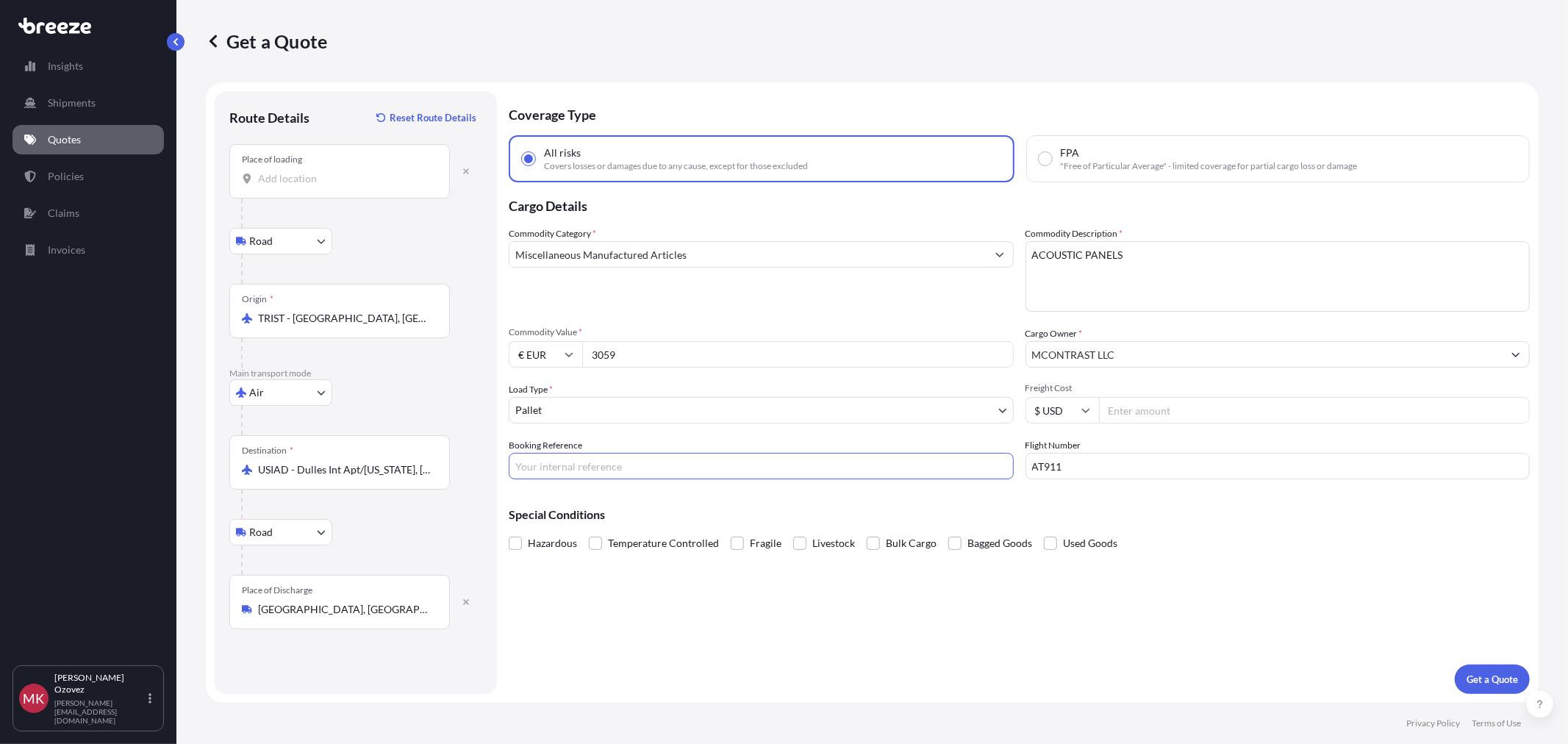
click at [639, 463] on input "Booking Reference" at bounding box center [761, 466] width 505 height 26
paste input "S250809628AI"
type input "S250809628AI"
click at [1179, 411] on input "Freight Cost" at bounding box center [1315, 410] width 432 height 26
type input "2500"
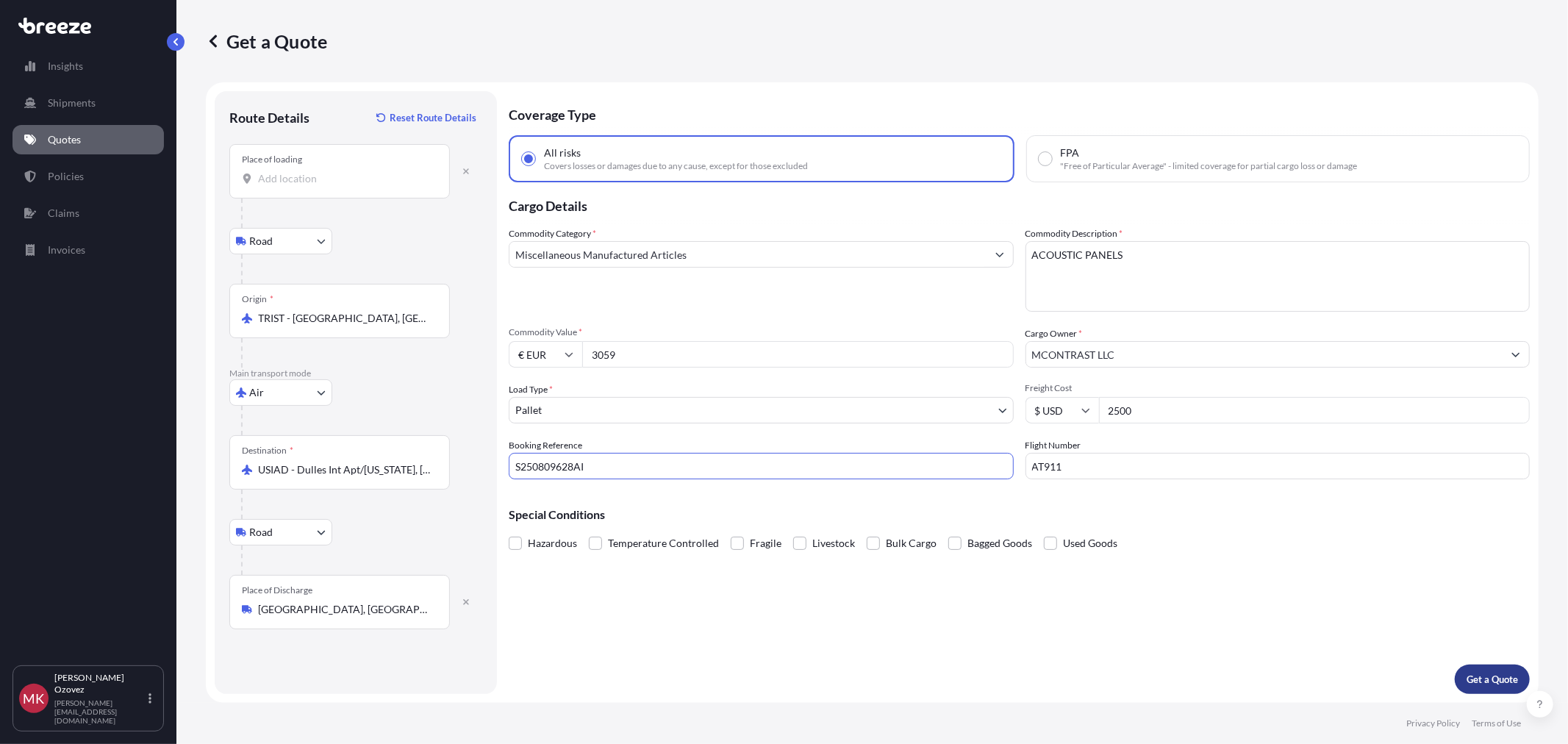
click at [1472, 676] on p "Get a Quote" at bounding box center [1492, 680] width 52 height 15
click at [273, 180] on input "Place of loading Please select a place of loading" at bounding box center [345, 178] width 173 height 15
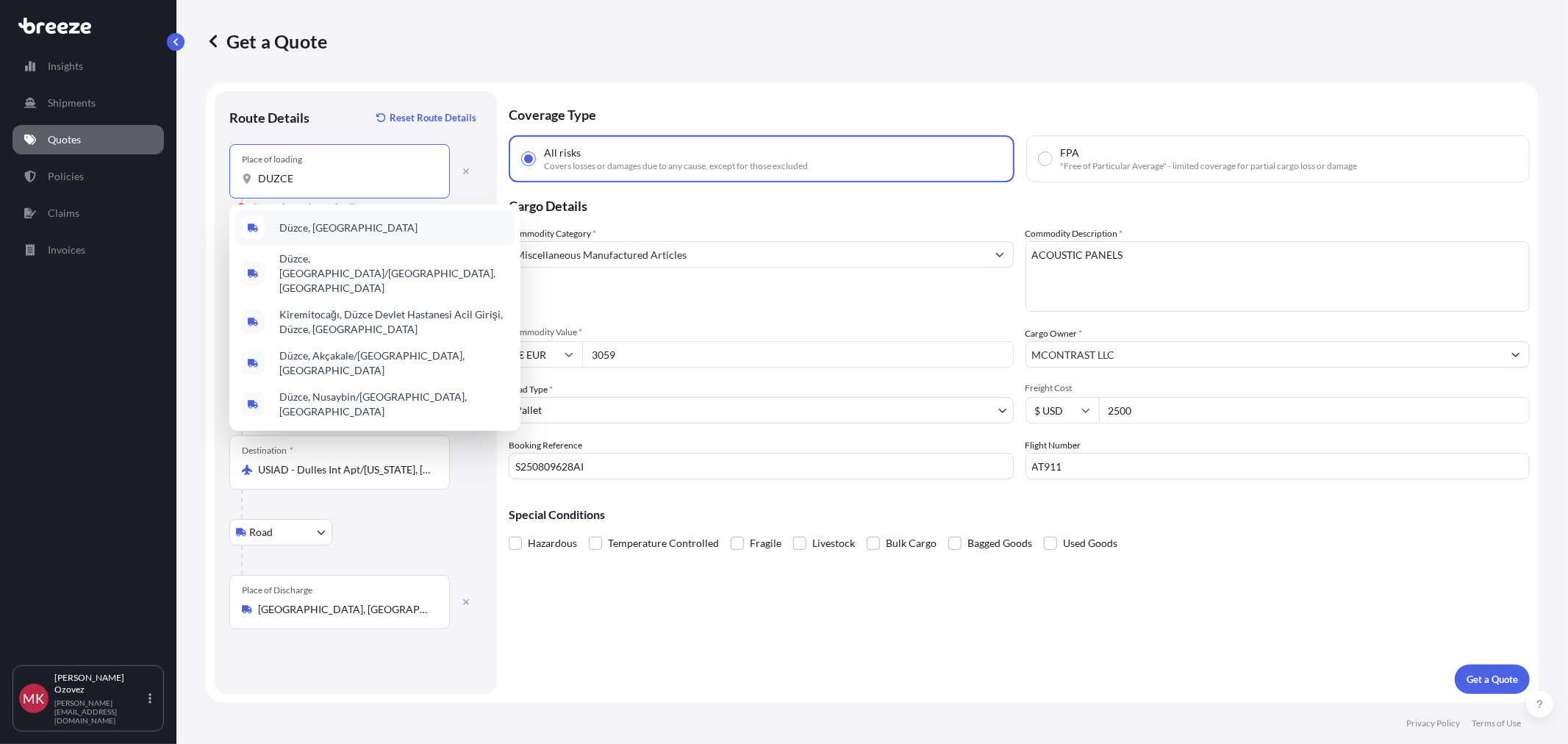
click at [318, 220] on span "Düzce, [GEOGRAPHIC_DATA]" at bounding box center [349, 227] width 138 height 15
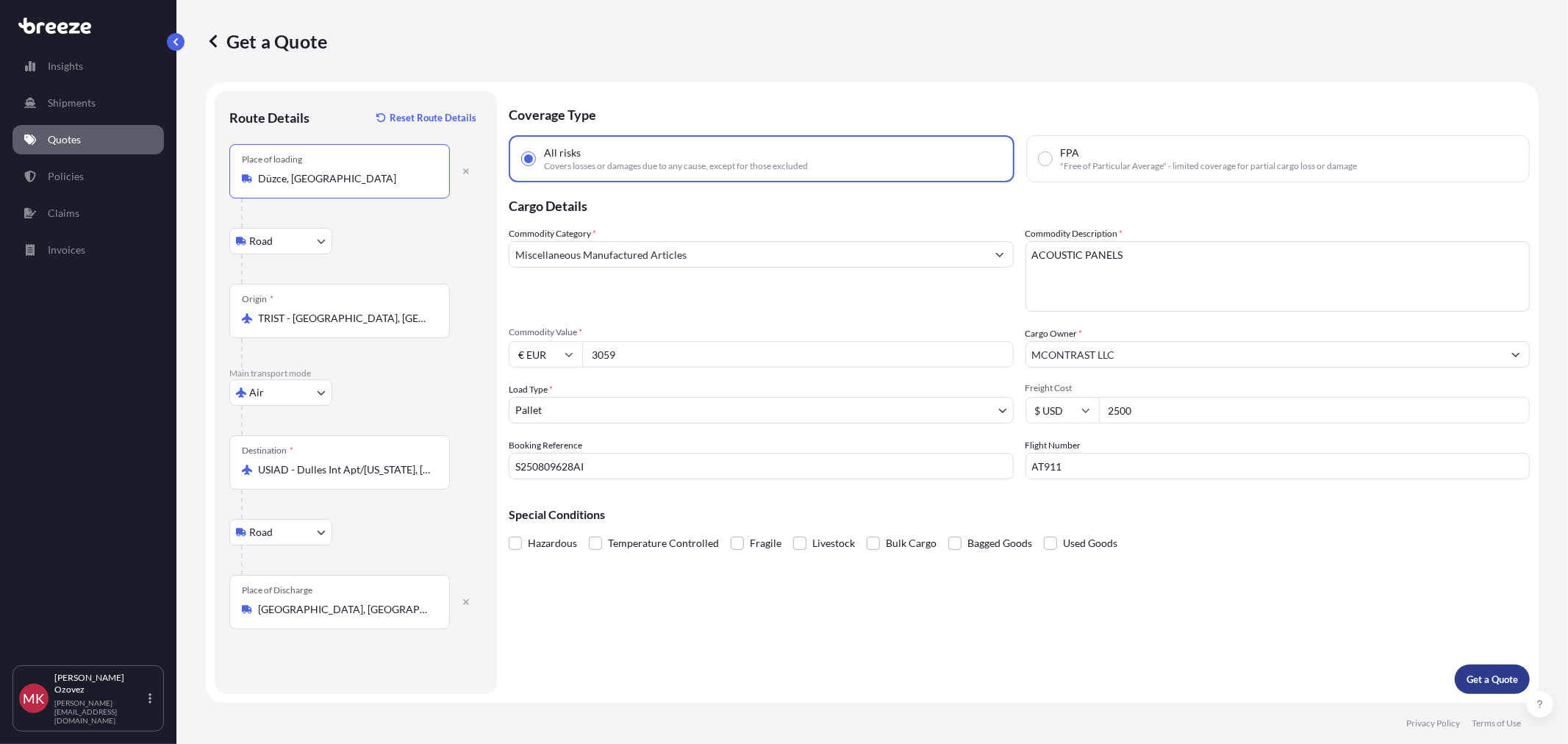
type input "Düzce, [GEOGRAPHIC_DATA]"
click at [1483, 683] on p "Get a Quote" at bounding box center [1492, 680] width 52 height 15
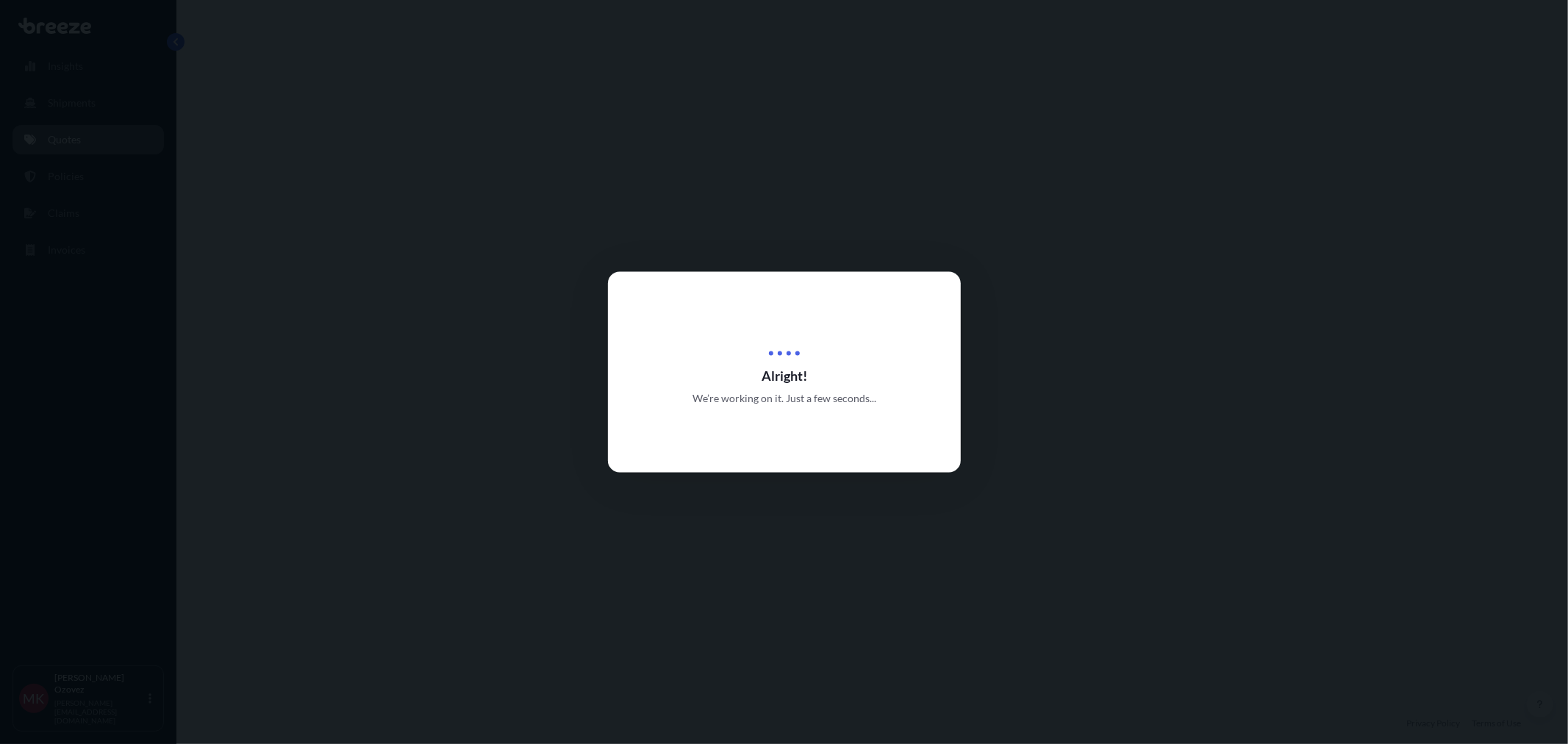
select select "Road"
select select "Air"
select select "Road"
select select "1"
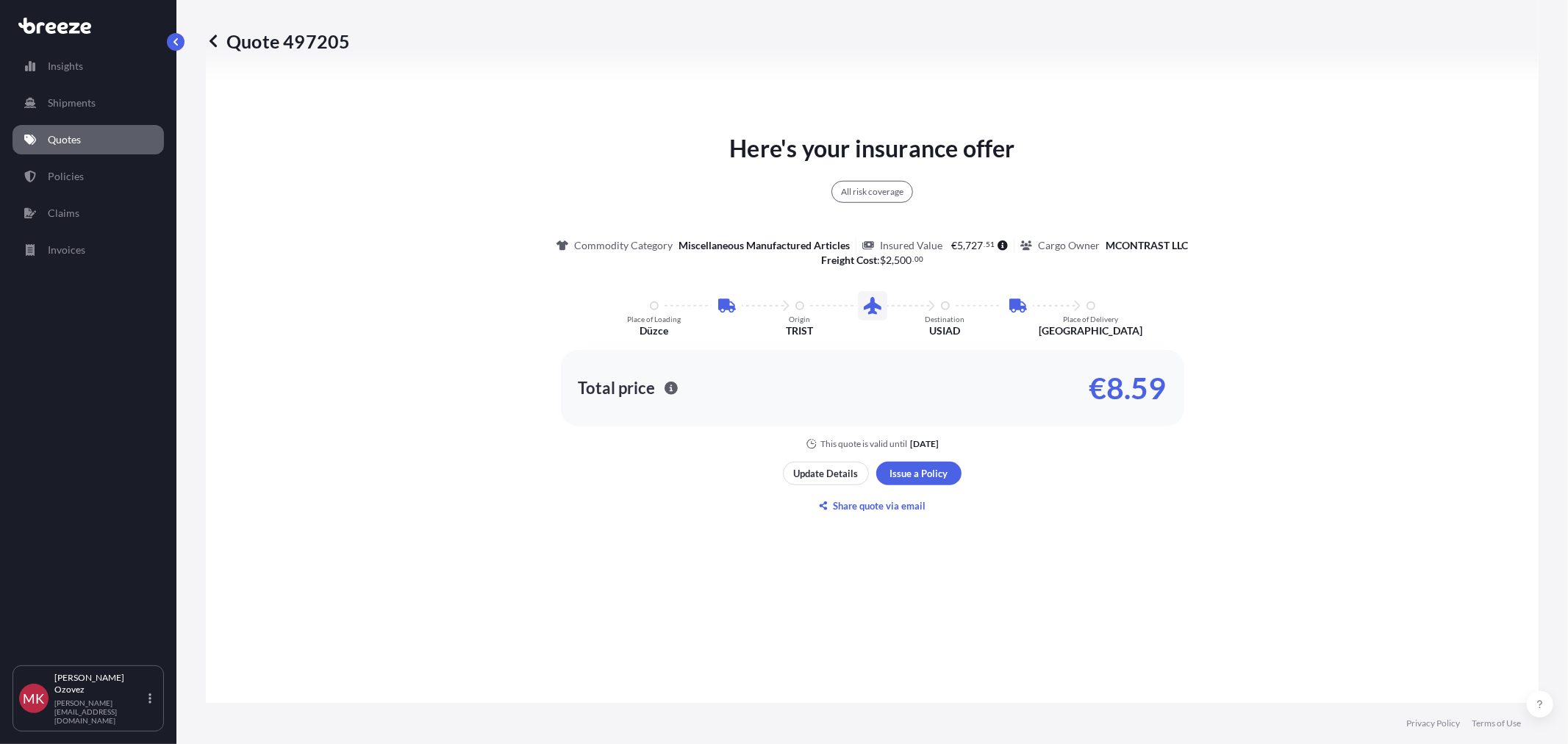
scroll to position [753, 0]
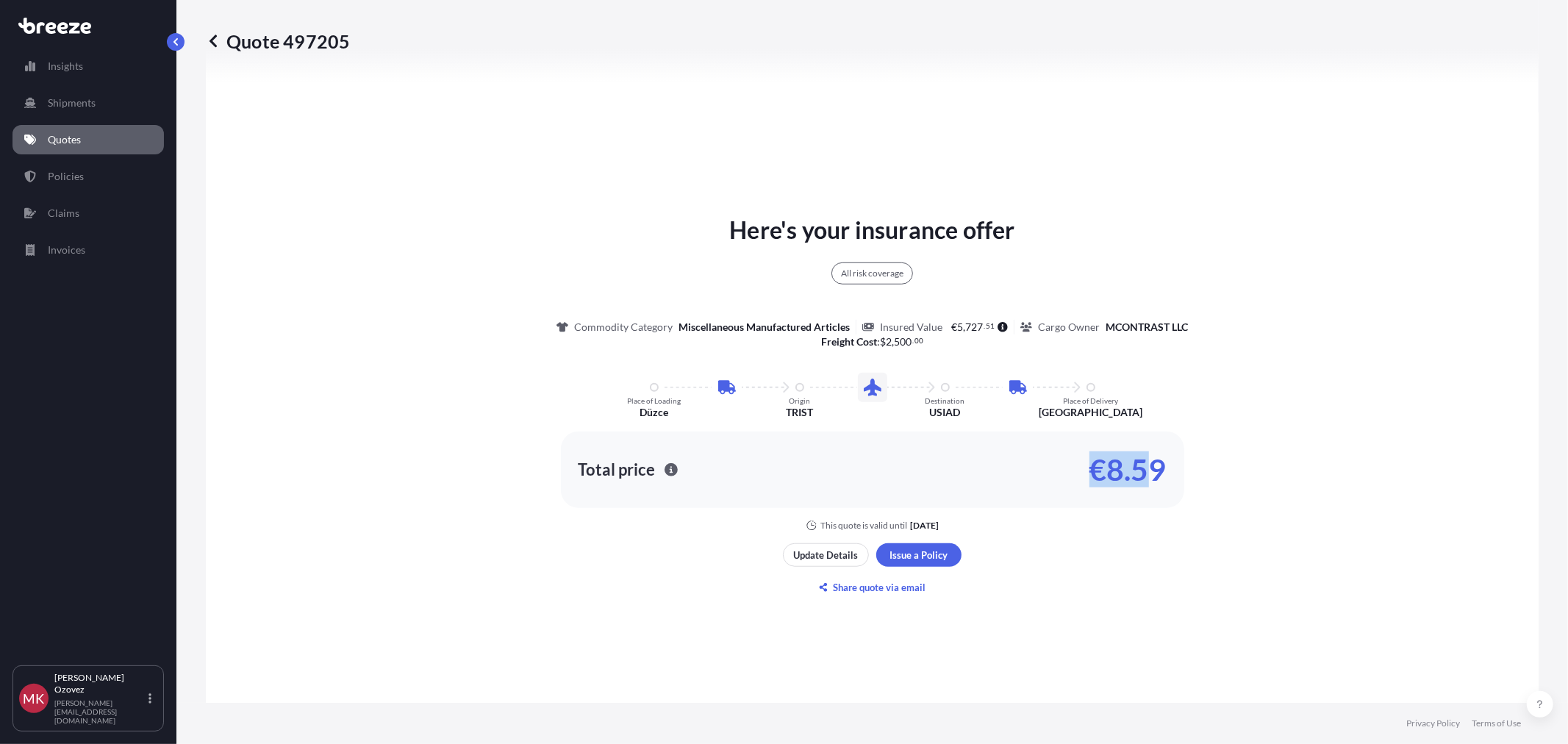
drag, startPoint x: 1090, startPoint y: 472, endPoint x: 1148, endPoint y: 468, distance: 58.1
click at [1148, 468] on p "€8.59" at bounding box center [1128, 470] width 77 height 23
click at [1187, 510] on div "Here's your insurance offer All risk coverage Commodity Category Miscellaneous …" at bounding box center [872, 372] width 1292 height 319
drag, startPoint x: 943, startPoint y: 328, endPoint x: 898, endPoint y: 369, distance: 60.9
click at [983, 330] on span "€ 5 , 727 . 51" at bounding box center [973, 327] width 44 height 11
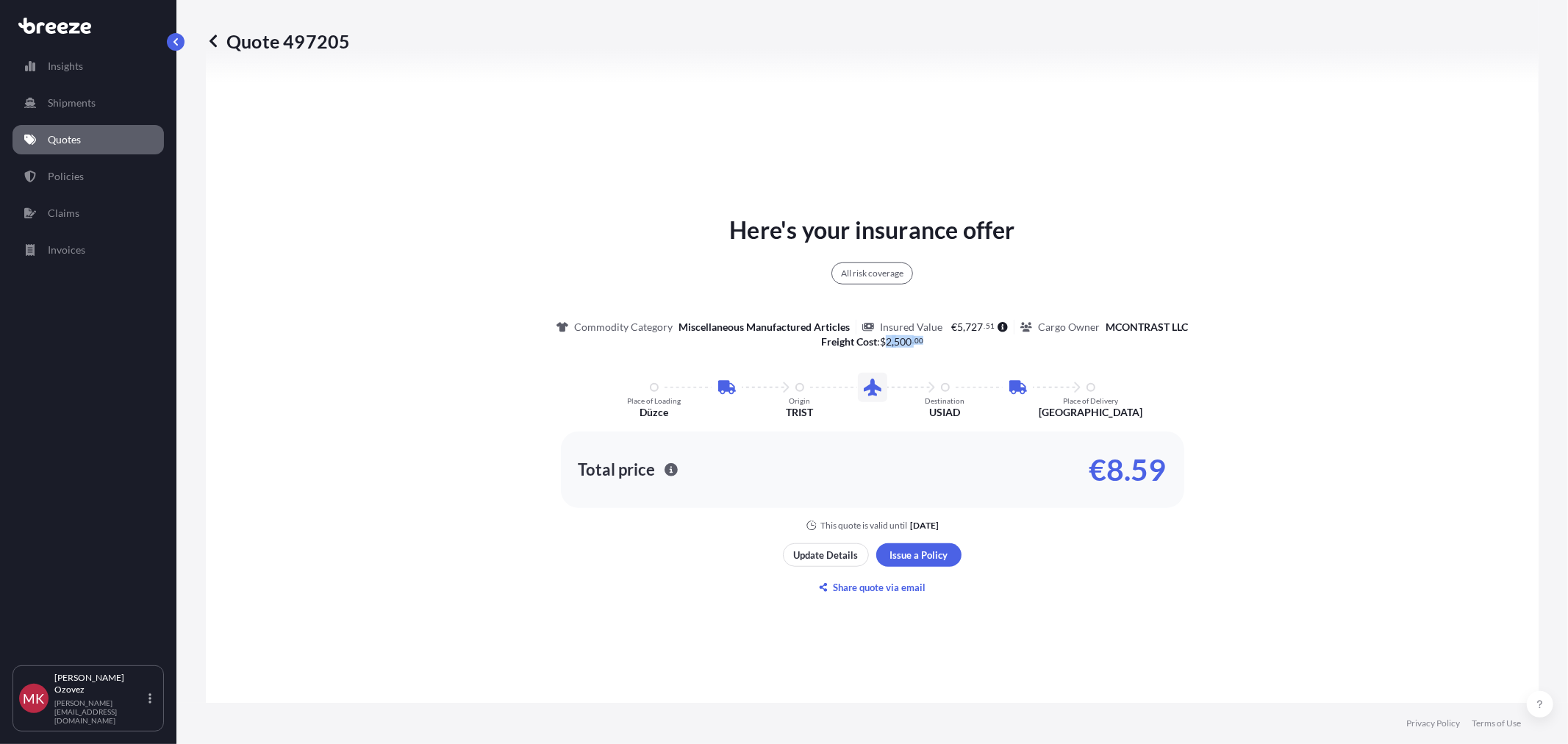
drag, startPoint x: 888, startPoint y: 346, endPoint x: 921, endPoint y: 346, distance: 33.0
click at [921, 346] on div "All risk coverage Commodity Category Miscellaneous Manufactured Articles Insure…" at bounding box center [872, 298] width 631 height 101
click at [967, 352] on div "Here's your insurance offer All risk coverage Commodity Category Miscellaneous …" at bounding box center [872, 372] width 1292 height 319
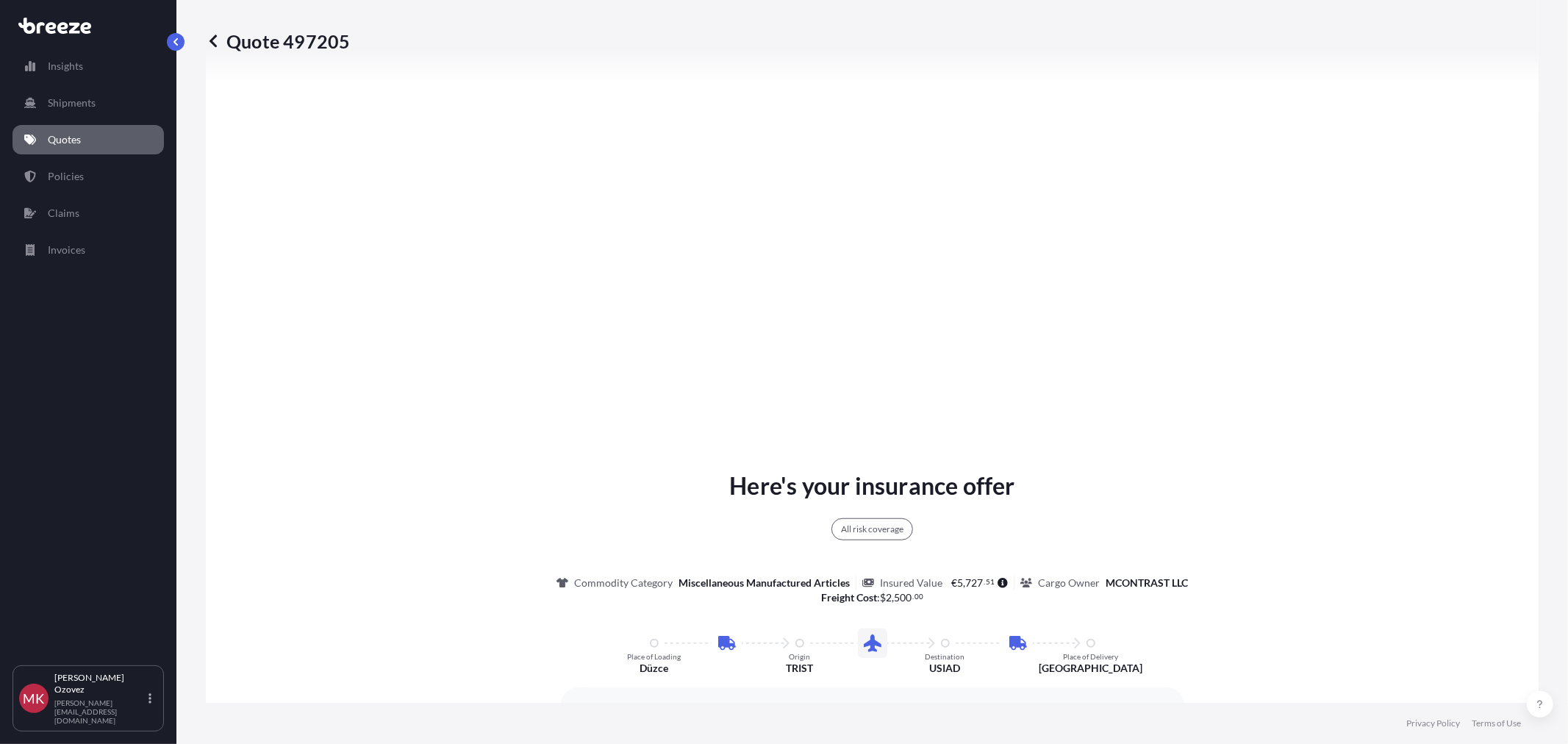
scroll to position [2039, 0]
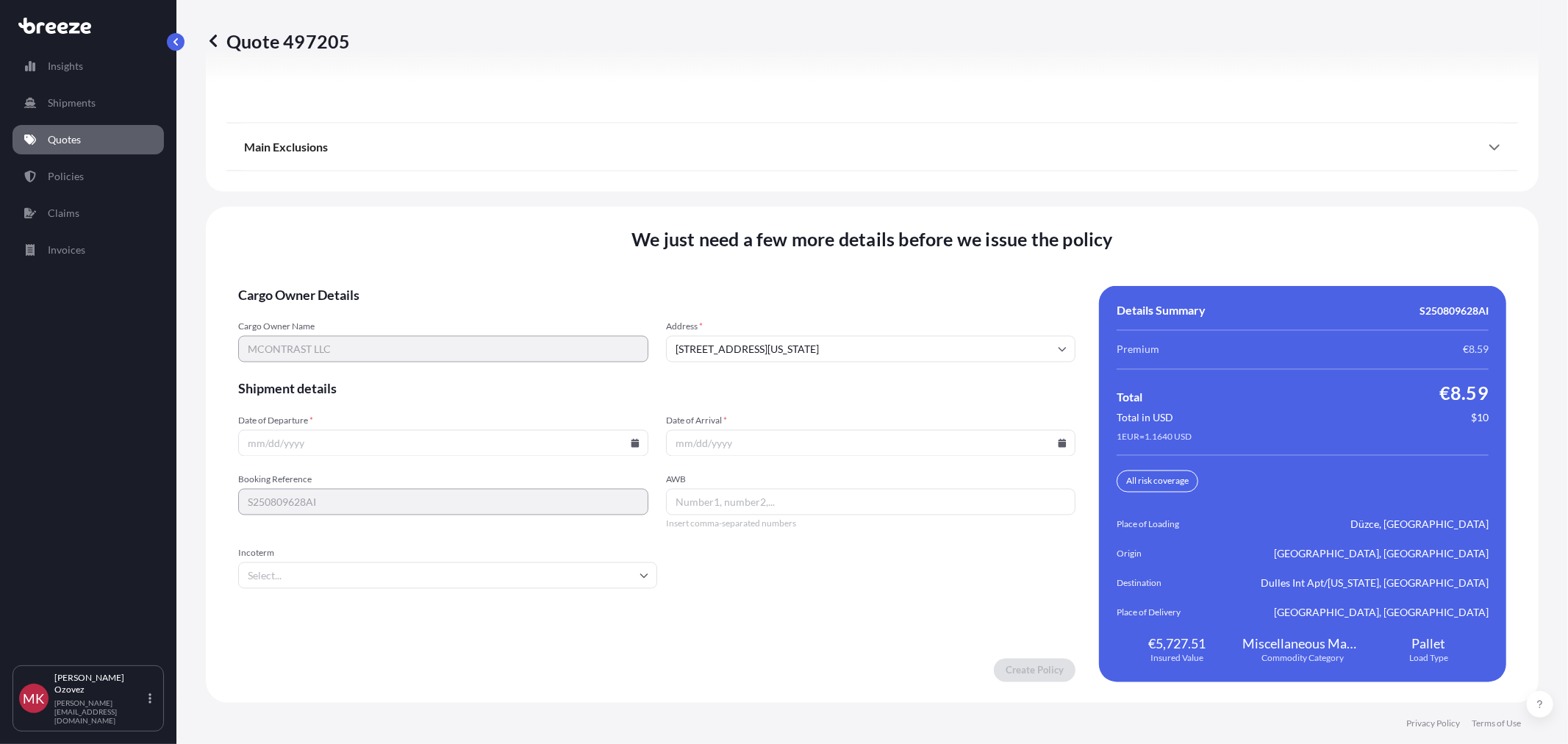
click at [405, 450] on input "Date of Departure *" at bounding box center [442, 443] width 410 height 26
click at [631, 444] on icon at bounding box center [634, 443] width 8 height 9
click at [442, 629] on button "21" at bounding box center [441, 630] width 23 height 23
type input "[DATE]"
click at [817, 443] on input "Date of Arrival *" at bounding box center [871, 443] width 410 height 26
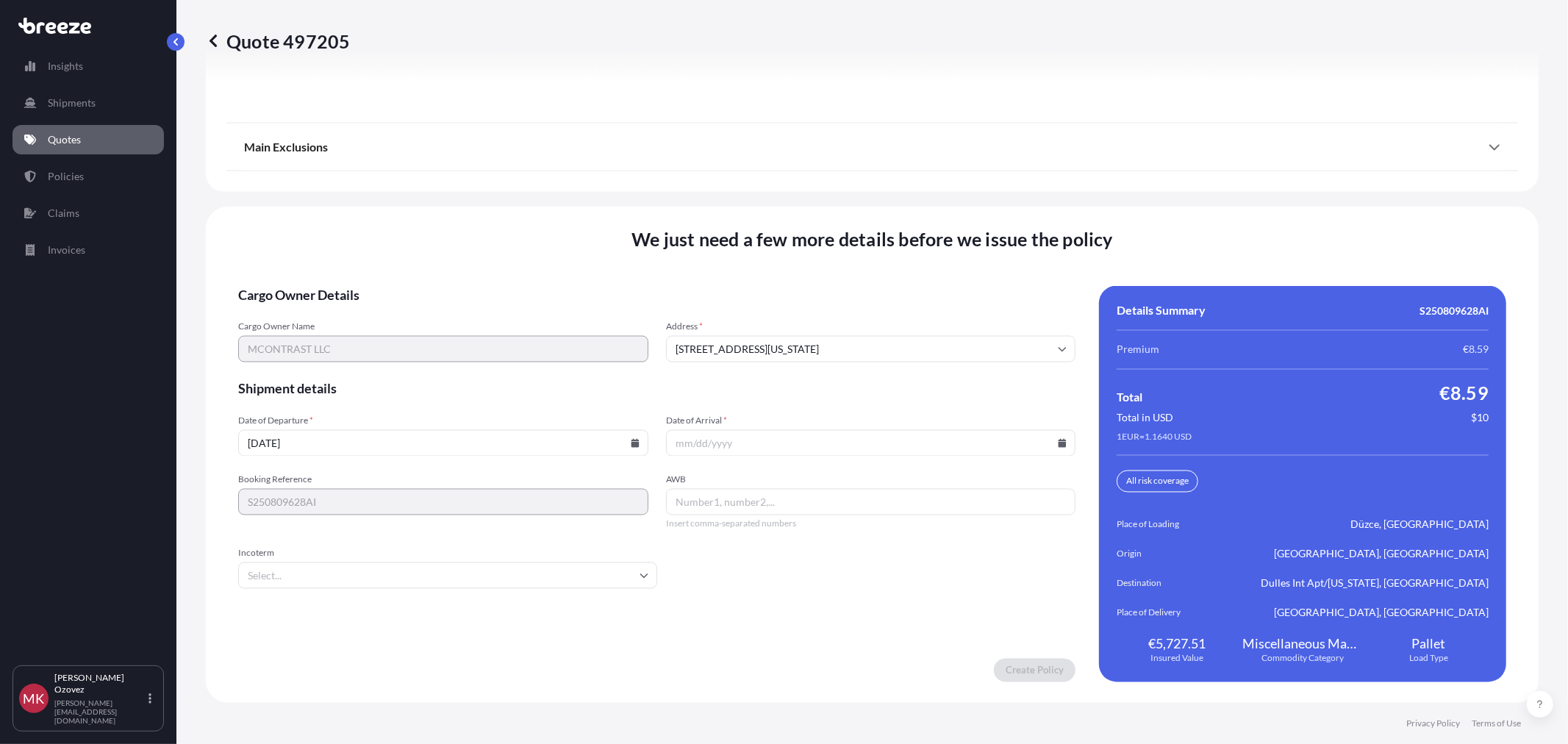
click at [1056, 450] on div at bounding box center [871, 443] width 410 height 26
click at [1058, 442] on icon at bounding box center [1062, 443] width 8 height 9
click at [964, 481] on icon at bounding box center [965, 485] width 6 height 9
click at [924, 486] on icon at bounding box center [924, 485] width 6 height 9
click at [823, 648] on button "27" at bounding box center [830, 658] width 23 height 23
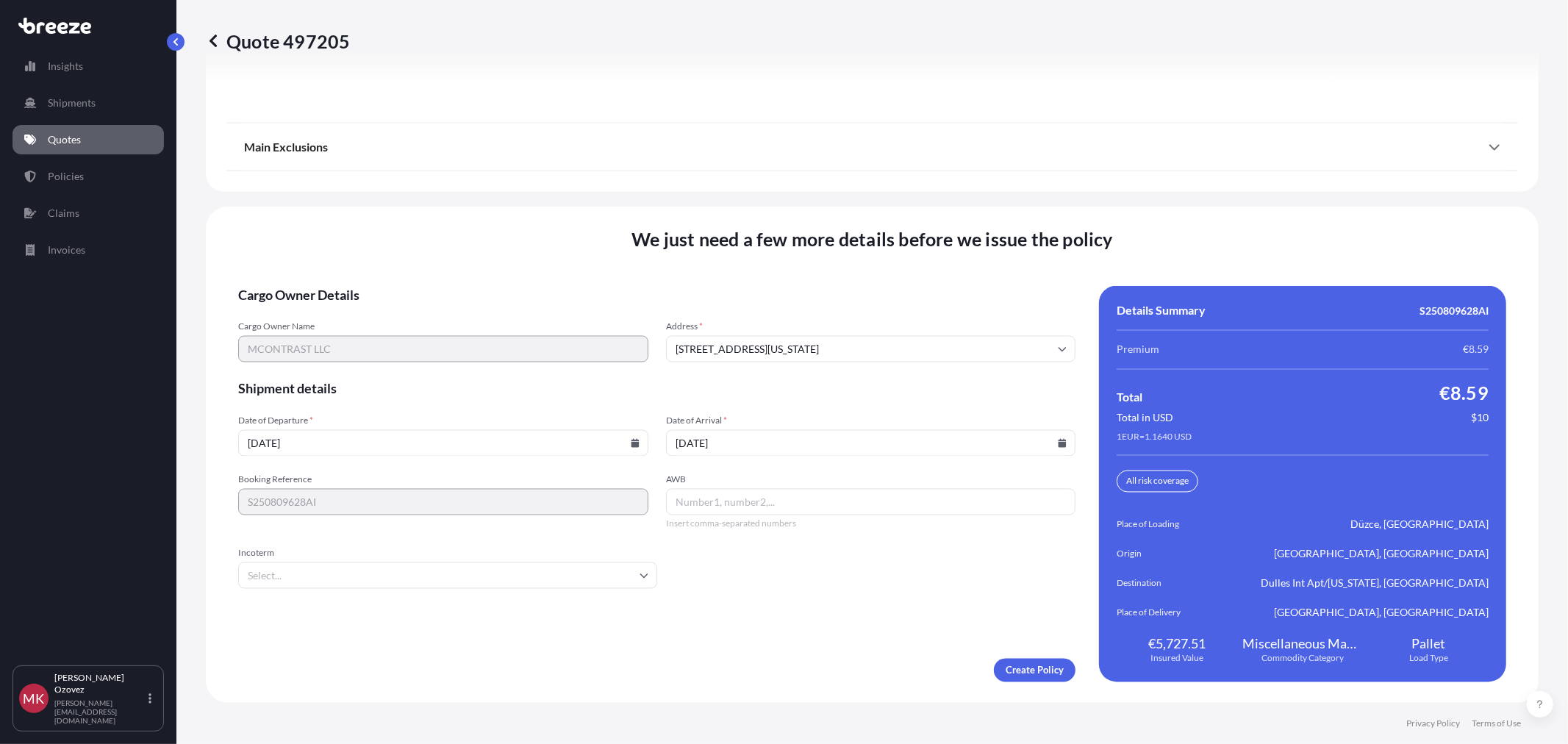
click at [720, 505] on input "AWB" at bounding box center [871, 502] width 410 height 26
click at [628, 584] on input "Incoterm" at bounding box center [447, 575] width 419 height 26
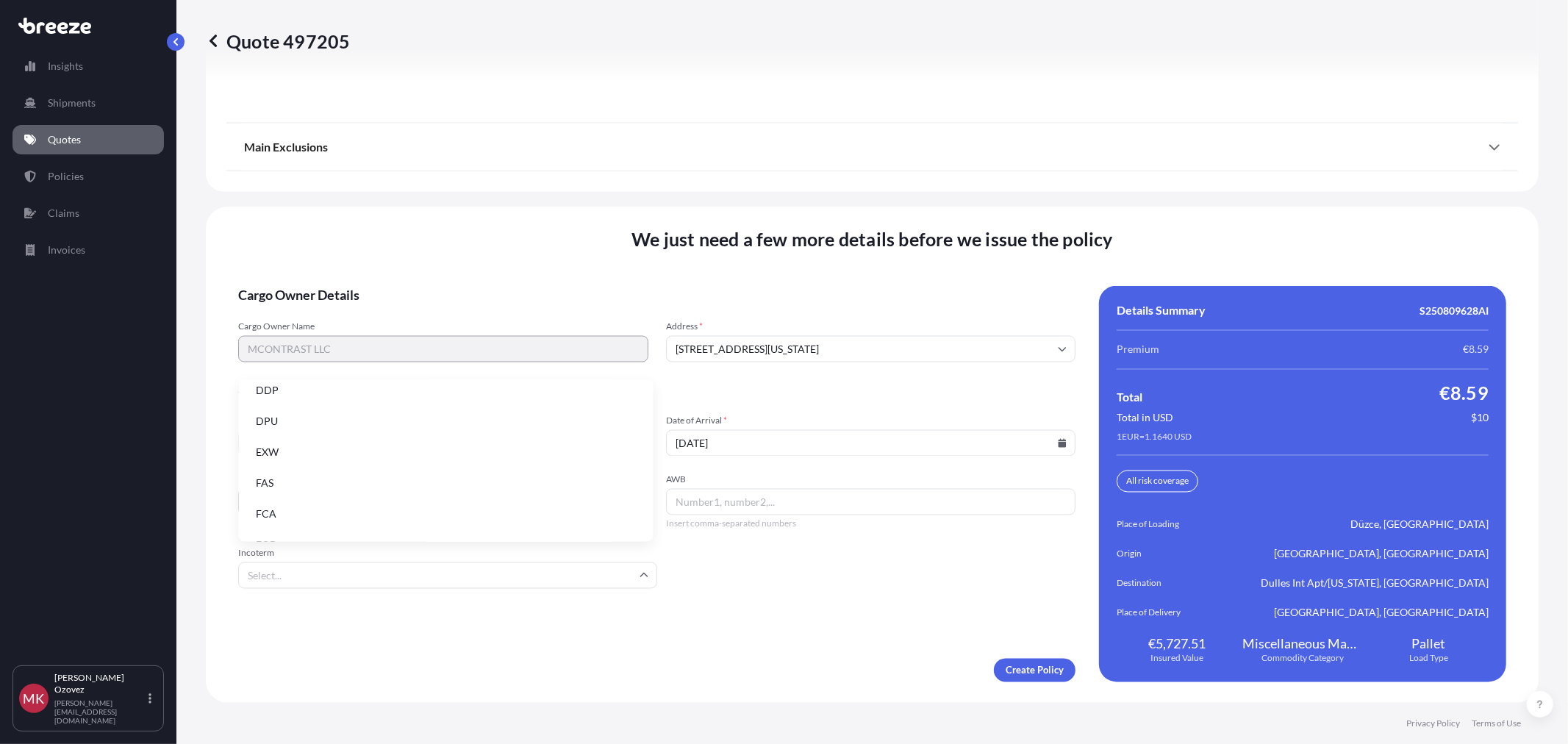
scroll to position [186, 0]
click at [1058, 445] on icon at bounding box center [1062, 443] width 8 height 9
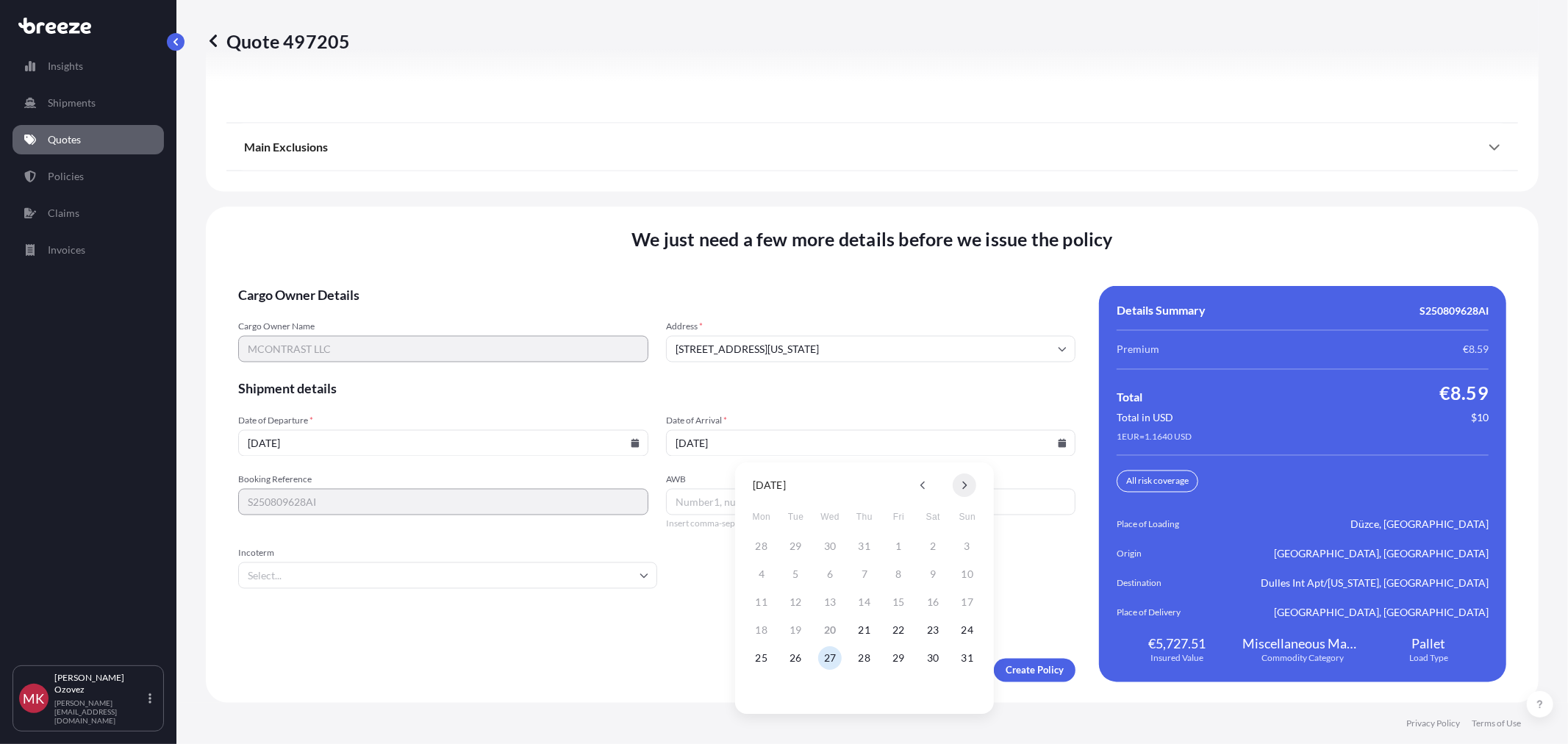
click at [959, 489] on button at bounding box center [965, 486] width 23 height 23
click at [904, 547] on button "5" at bounding box center [899, 546] width 23 height 23
type input "[DATE]"
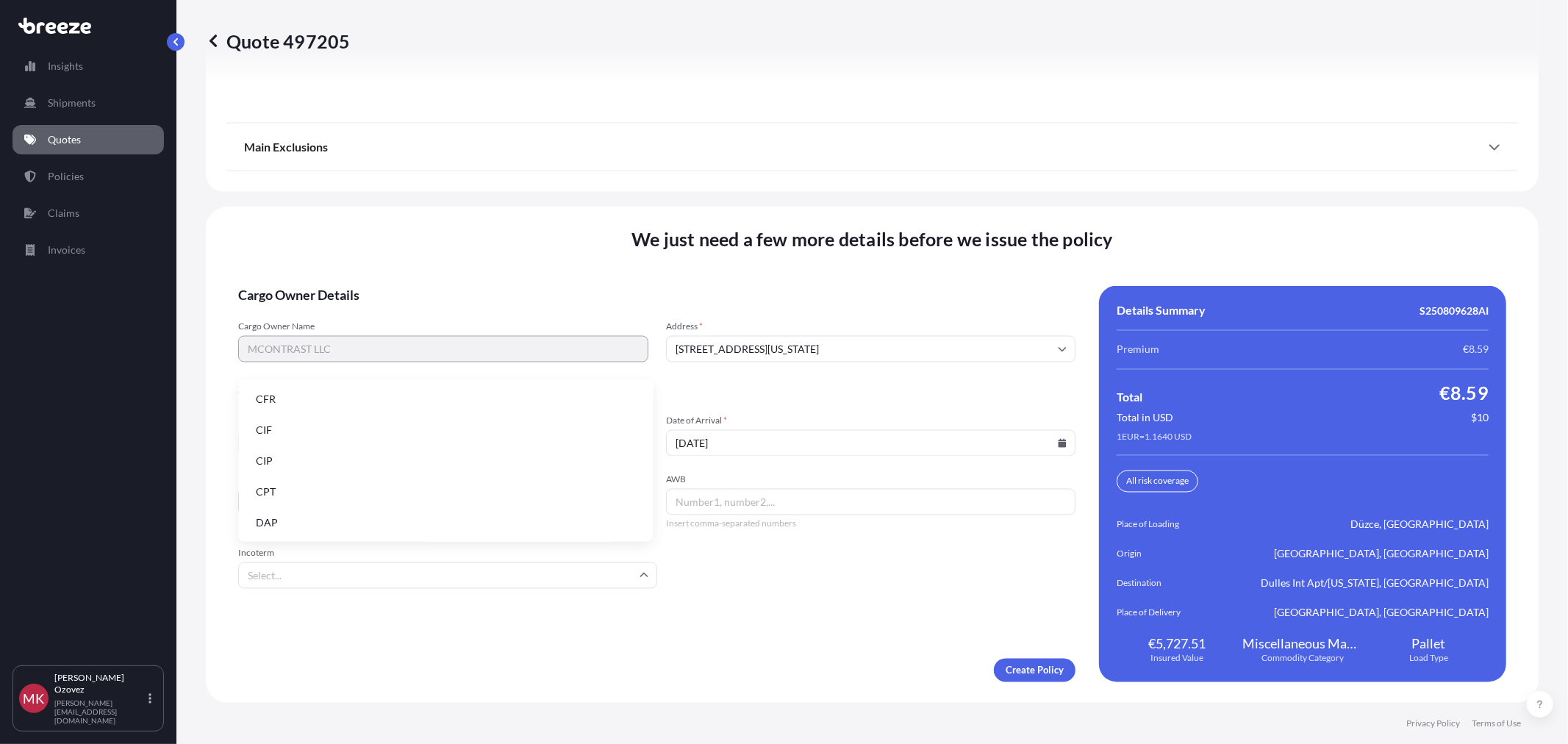
click at [459, 569] on input "Incoterm" at bounding box center [447, 575] width 419 height 26
click at [332, 533] on li "EXW" at bounding box center [444, 533] width 402 height 28
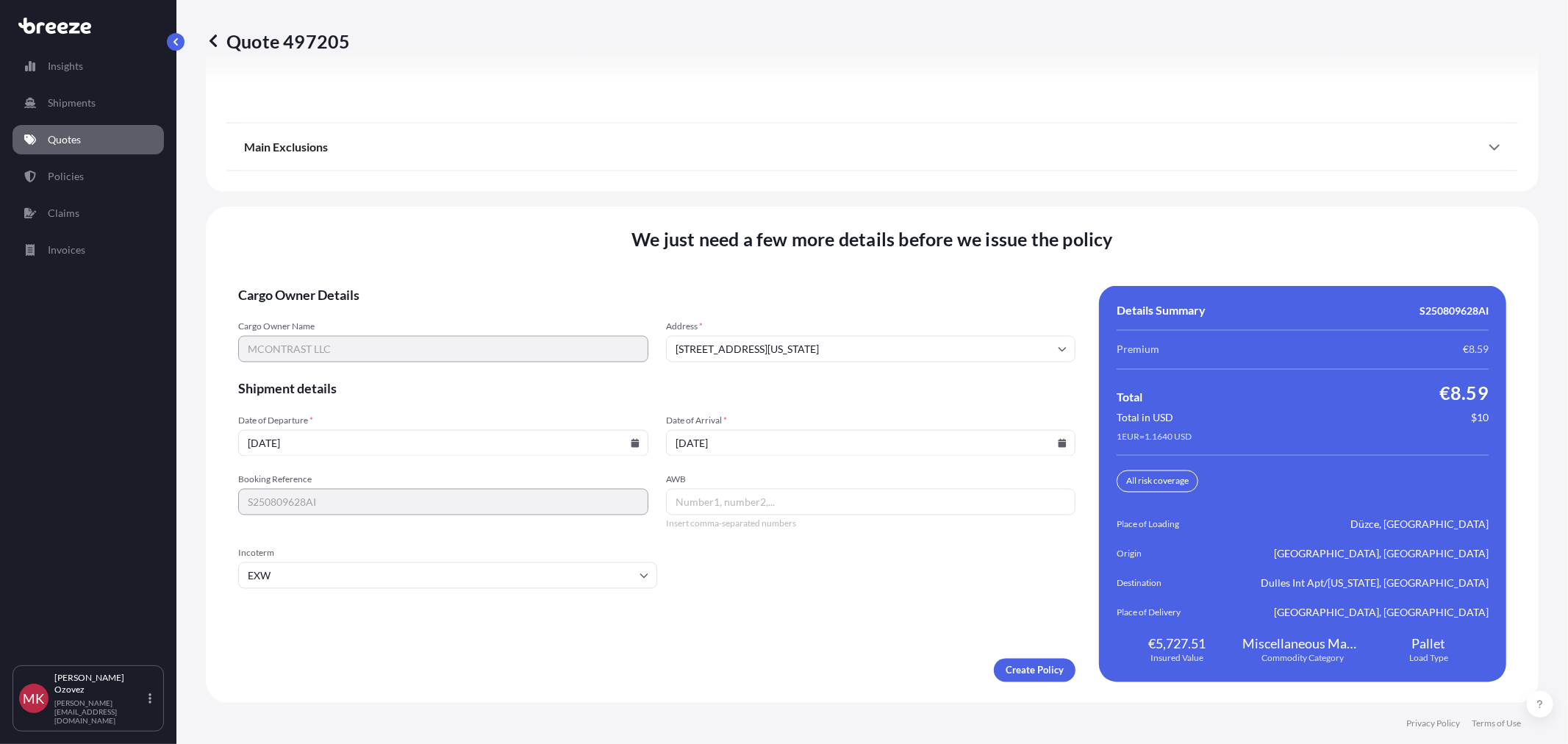
drag, startPoint x: 745, startPoint y: 586, endPoint x: 893, endPoint y: 641, distance: 157.9
click at [746, 586] on form "Cargo Owner Details Cargo Owner Name MCONTRAST LLC Address * [STREET_ADDRESS][U…" at bounding box center [656, 484] width 837 height 397
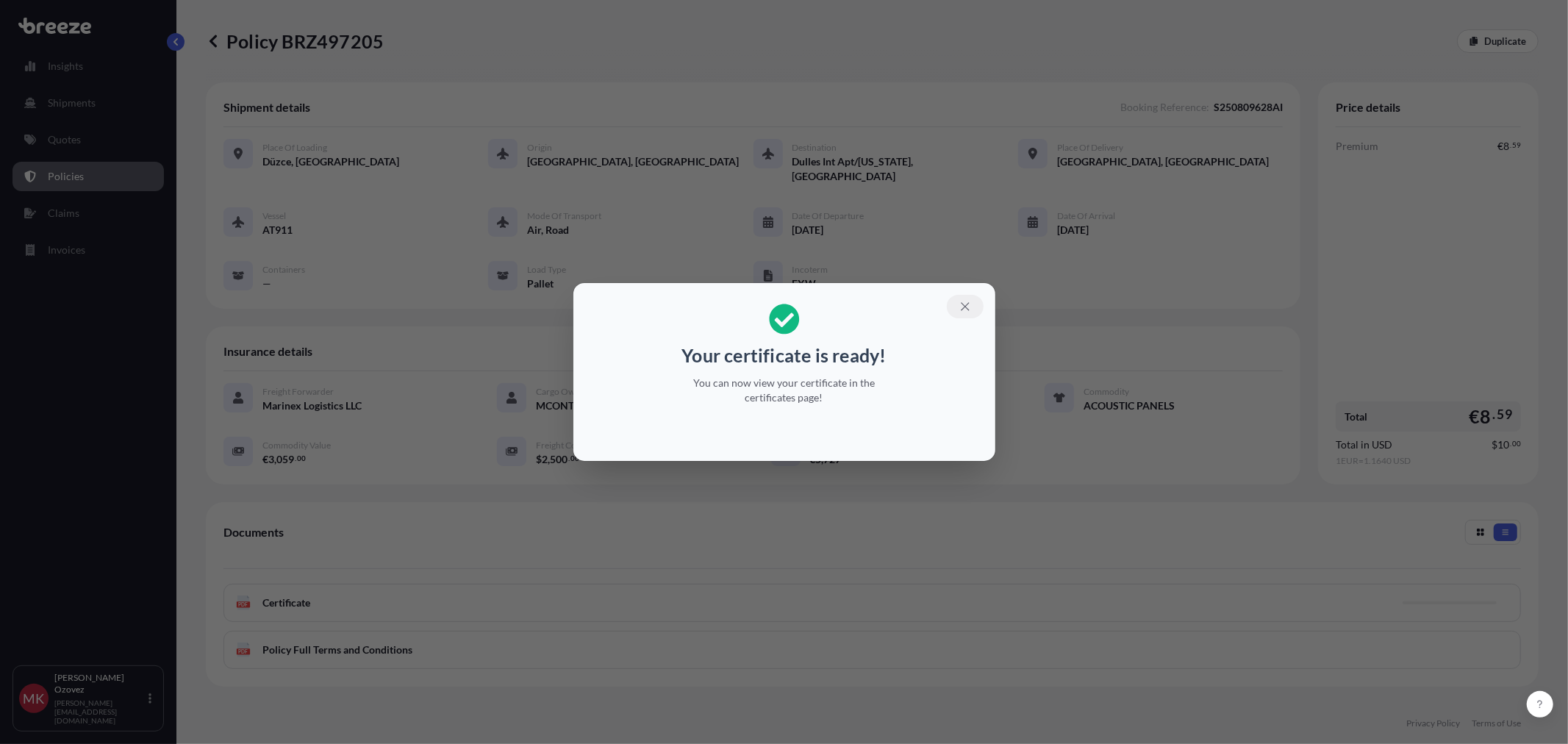
click at [967, 301] on icon "button" at bounding box center [966, 307] width 14 height 14
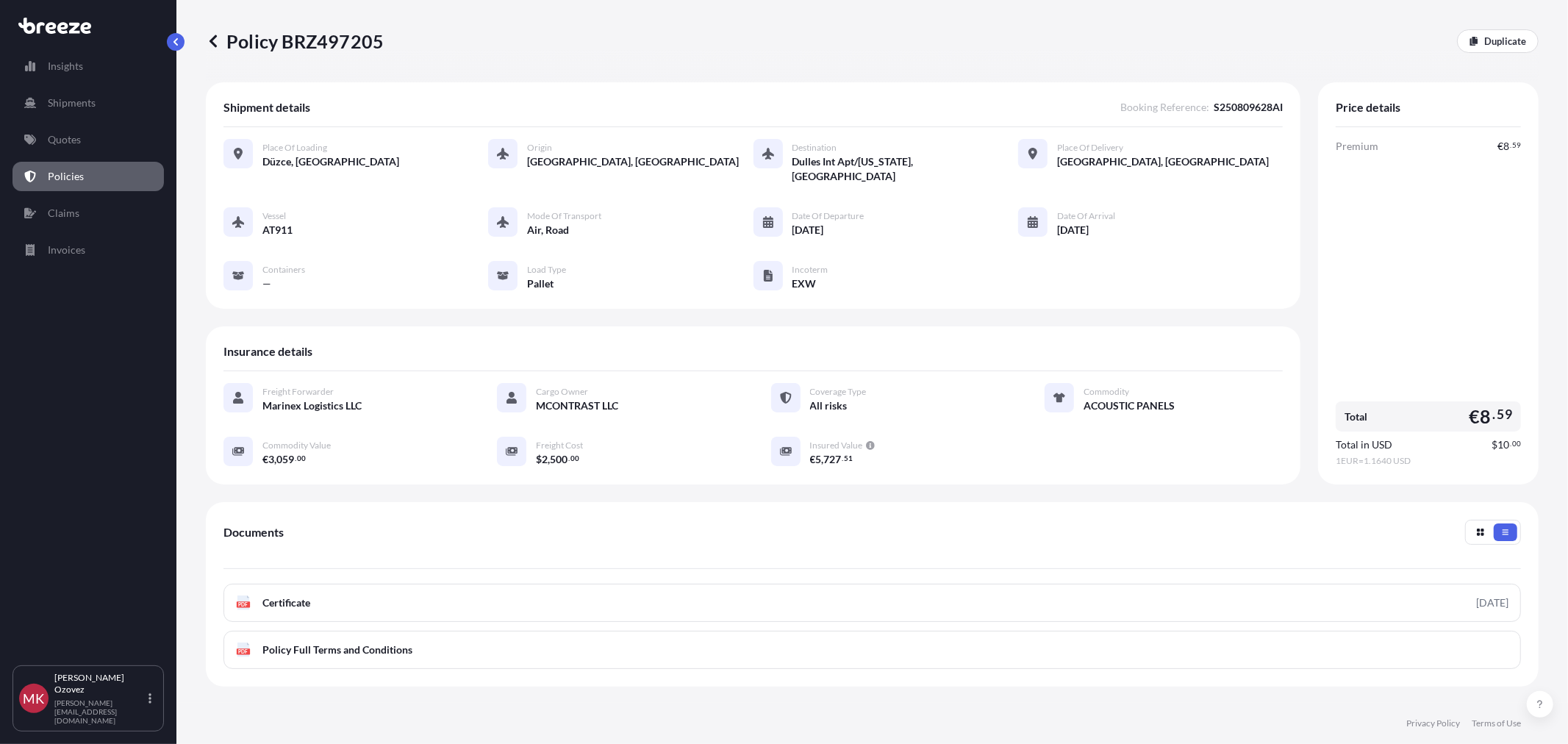
scroll to position [126, 0]
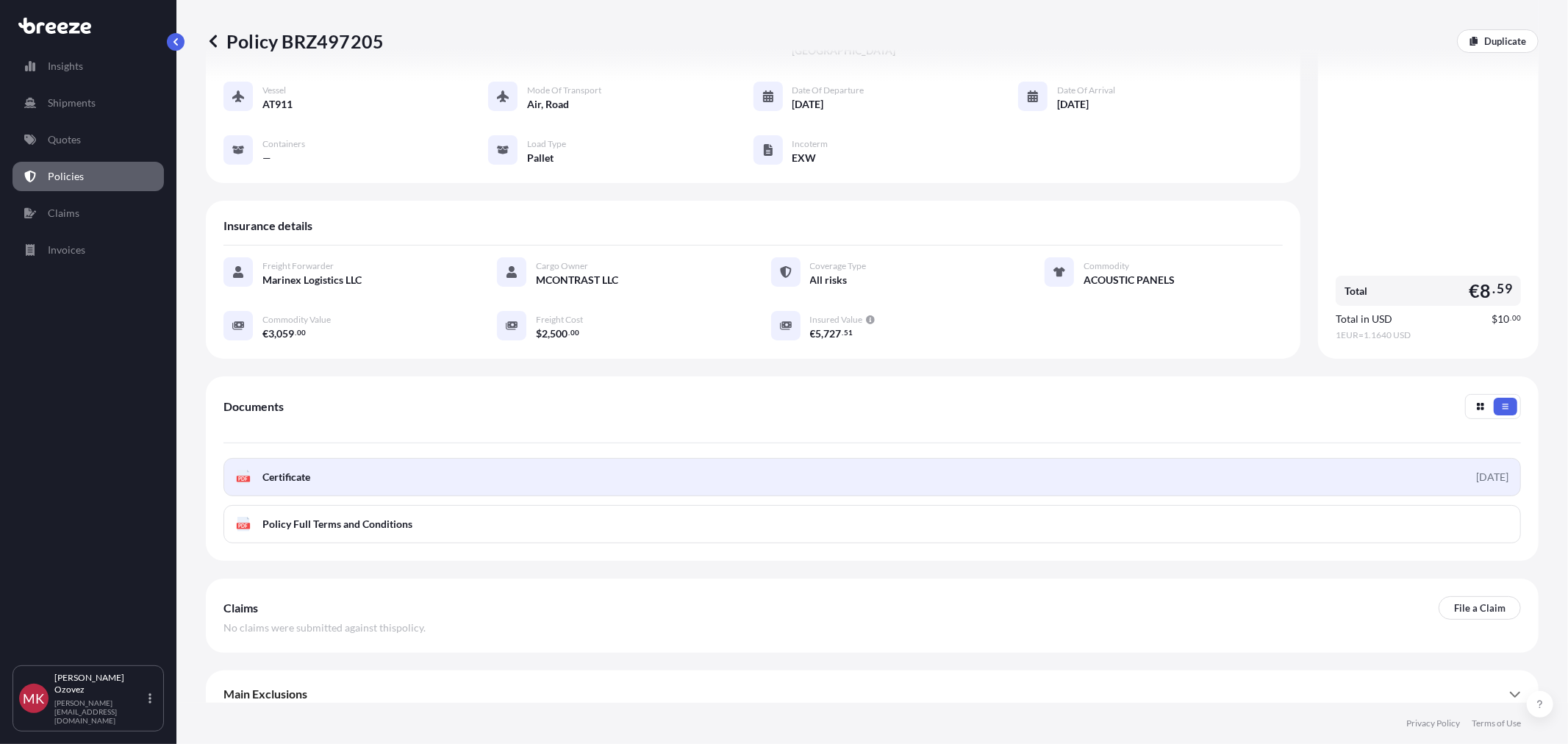
click at [333, 464] on link "PDF Certificate [DATE]" at bounding box center [872, 477] width 1298 height 38
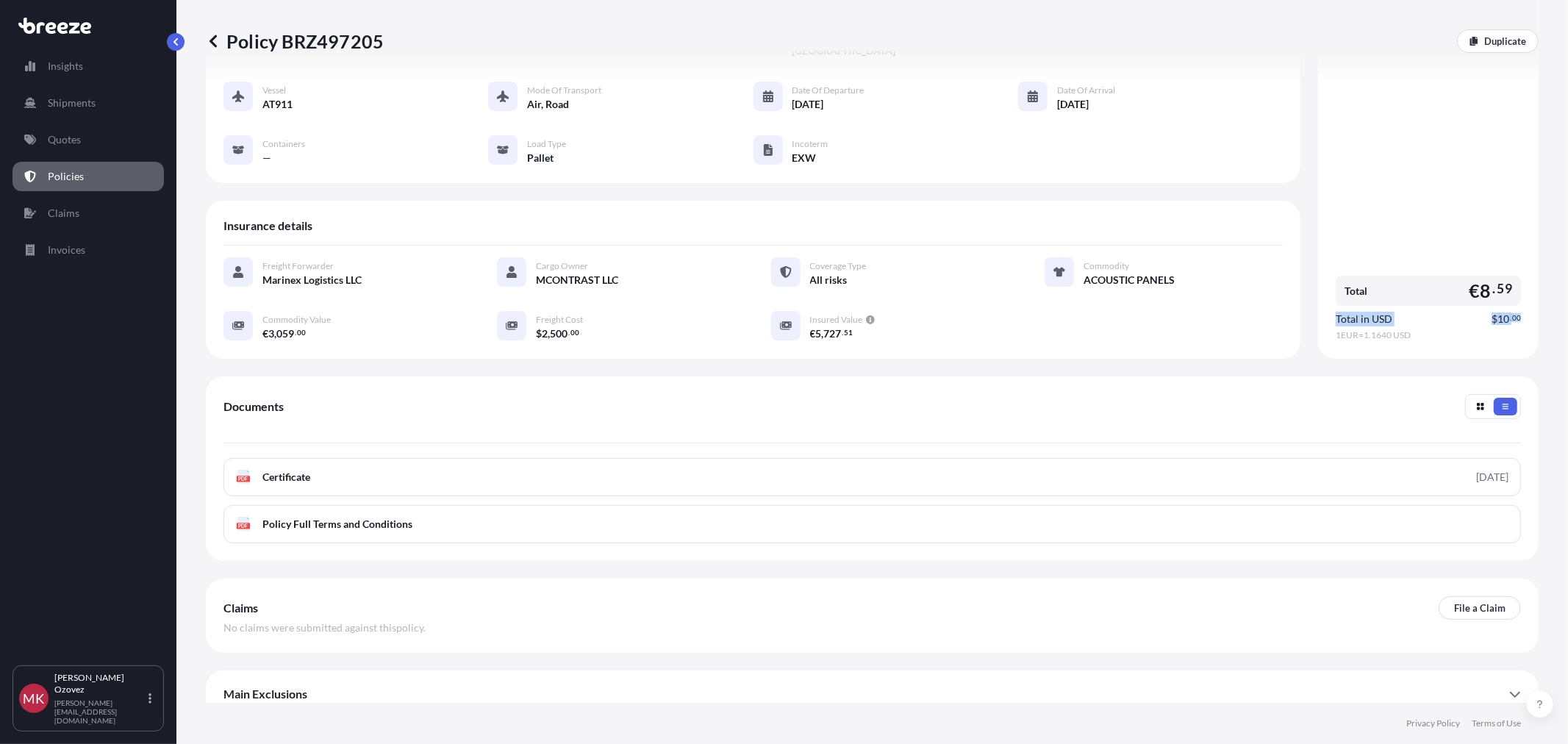
drag, startPoint x: 1319, startPoint y: 301, endPoint x: 1518, endPoint y: 309, distance: 199.2
click at [1518, 309] on div "Price details Premium € 8 . 59 Total € 8 . 59 Total in USD $ 10 . 00 1 EUR = 1.…" at bounding box center [1429, 157] width 220 height 403
copy div "Total in USD $ 10 . 00"
